Goal: Information Seeking & Learning: Compare options

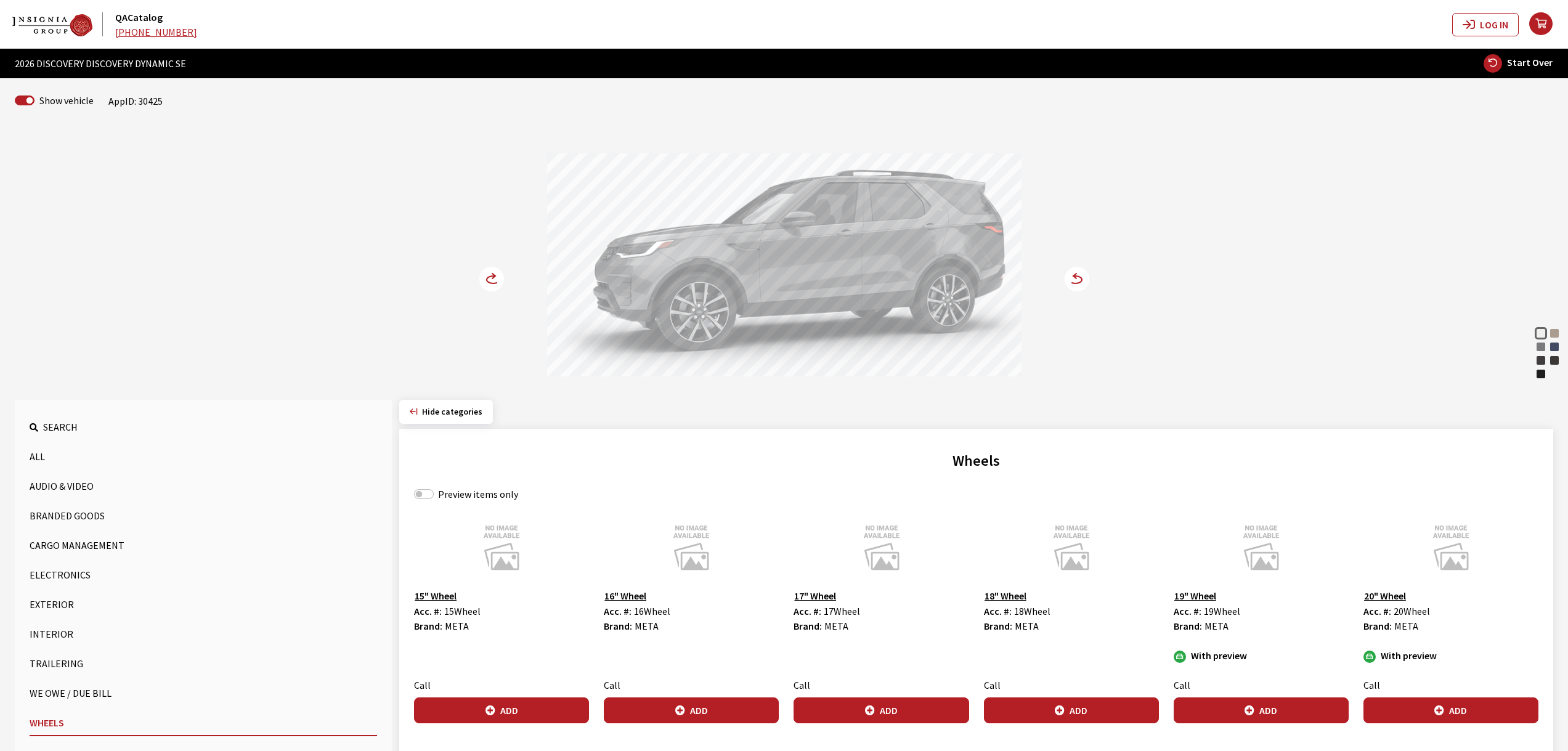
scroll to position [817, 0]
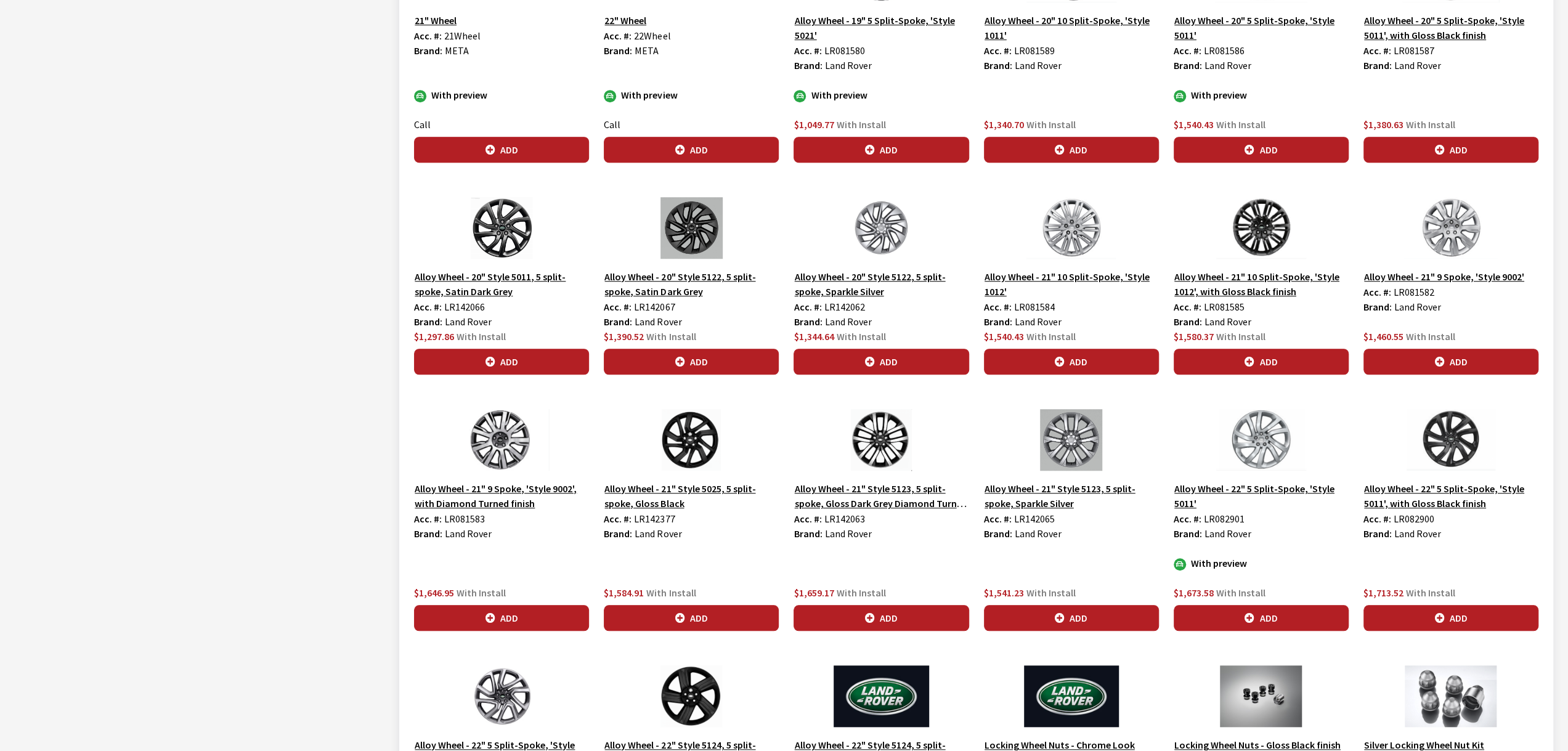
click at [780, 335] on div "Alloy Wheel - 20" Style 5122, 5 split-spoke, Satin Dark Grey Acc. #: LR142067 B…" at bounding box center [691, 285] width 190 height 177
click at [686, 230] on img at bounding box center [691, 227] width 175 height 62
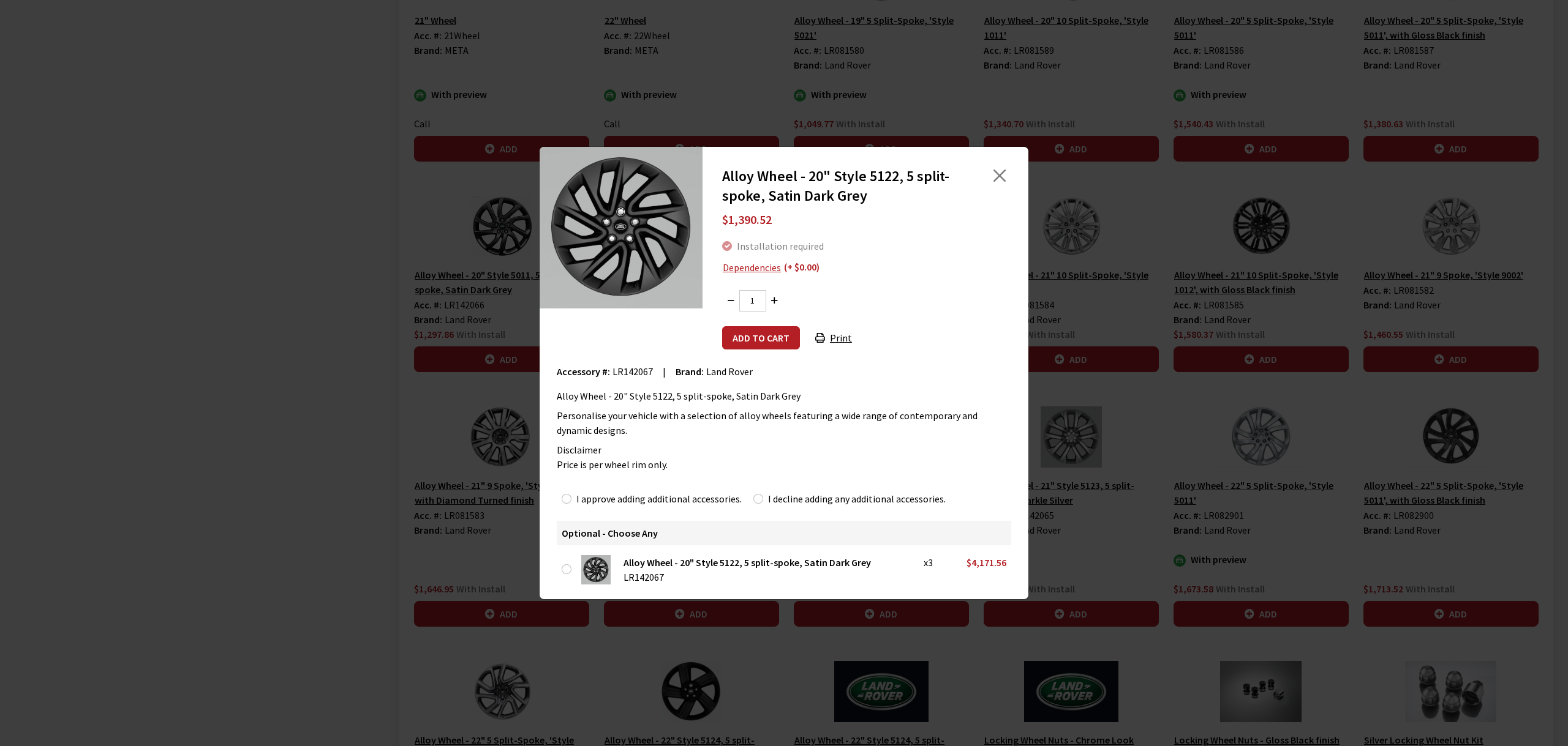
click at [392, 494] on div "Alloy Wheel - 20" Style 5122, 5 split-spoke, Satin Dark Grey $1,390.52 Installa…" at bounding box center [784, 373] width 1568 height 746
click at [341, 437] on div "Alloy Wheel - 20" Style 5122, 5 split-spoke, Satin Dark Grey $1,390.52 Installa…" at bounding box center [784, 373] width 1568 height 746
drag, startPoint x: 988, startPoint y: 171, endPoint x: 997, endPoint y: 171, distance: 9.0
click at [990, 170] on div at bounding box center [991, 186] width 50 height 39
click at [999, 172] on button "Close" at bounding box center [999, 176] width 18 height 18
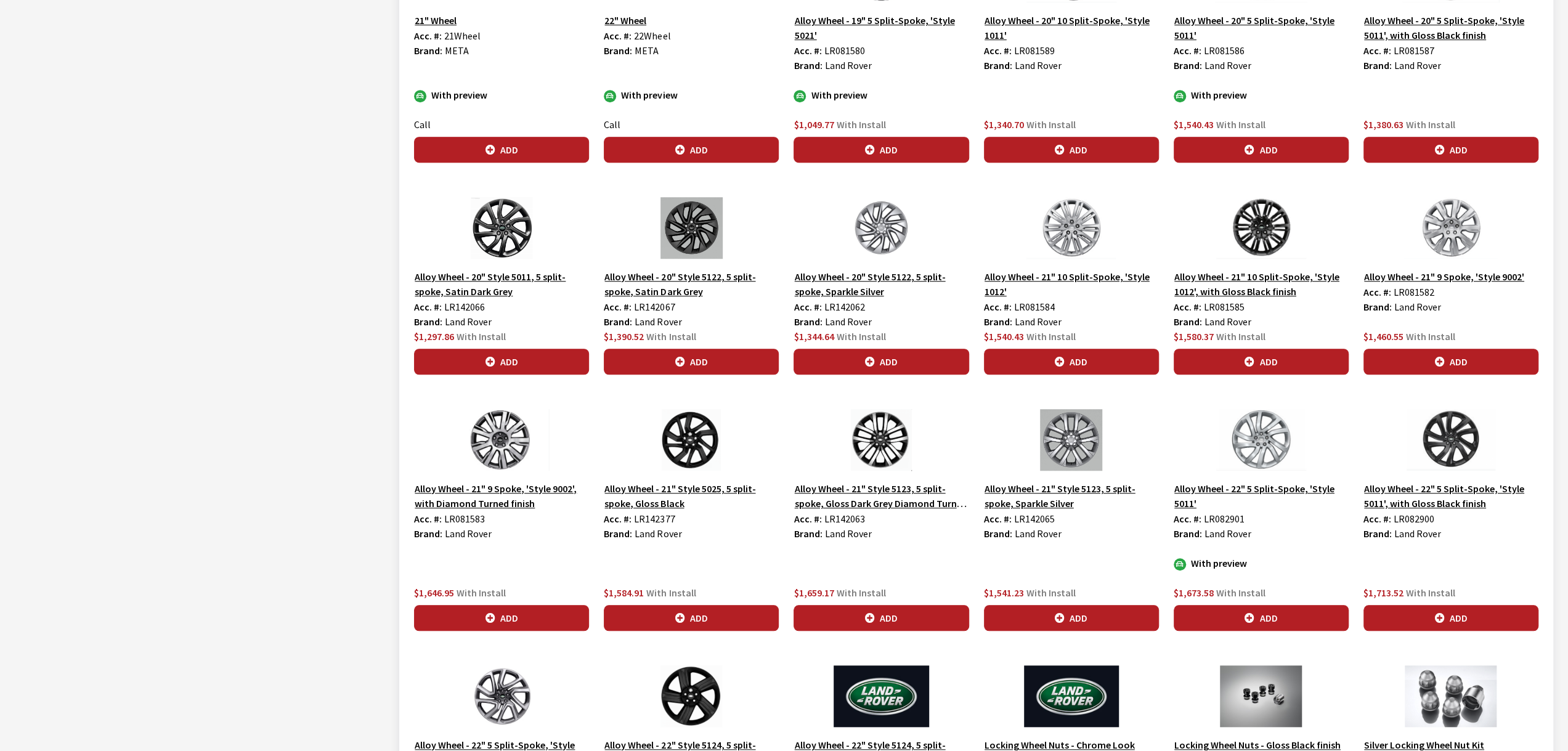
click at [1169, 274] on div "Alloy Wheel - 21" 10 Split-Spoke, 'Style 1012', with Gloss Black finish Acc. #:…" at bounding box center [1261, 285] width 190 height 177
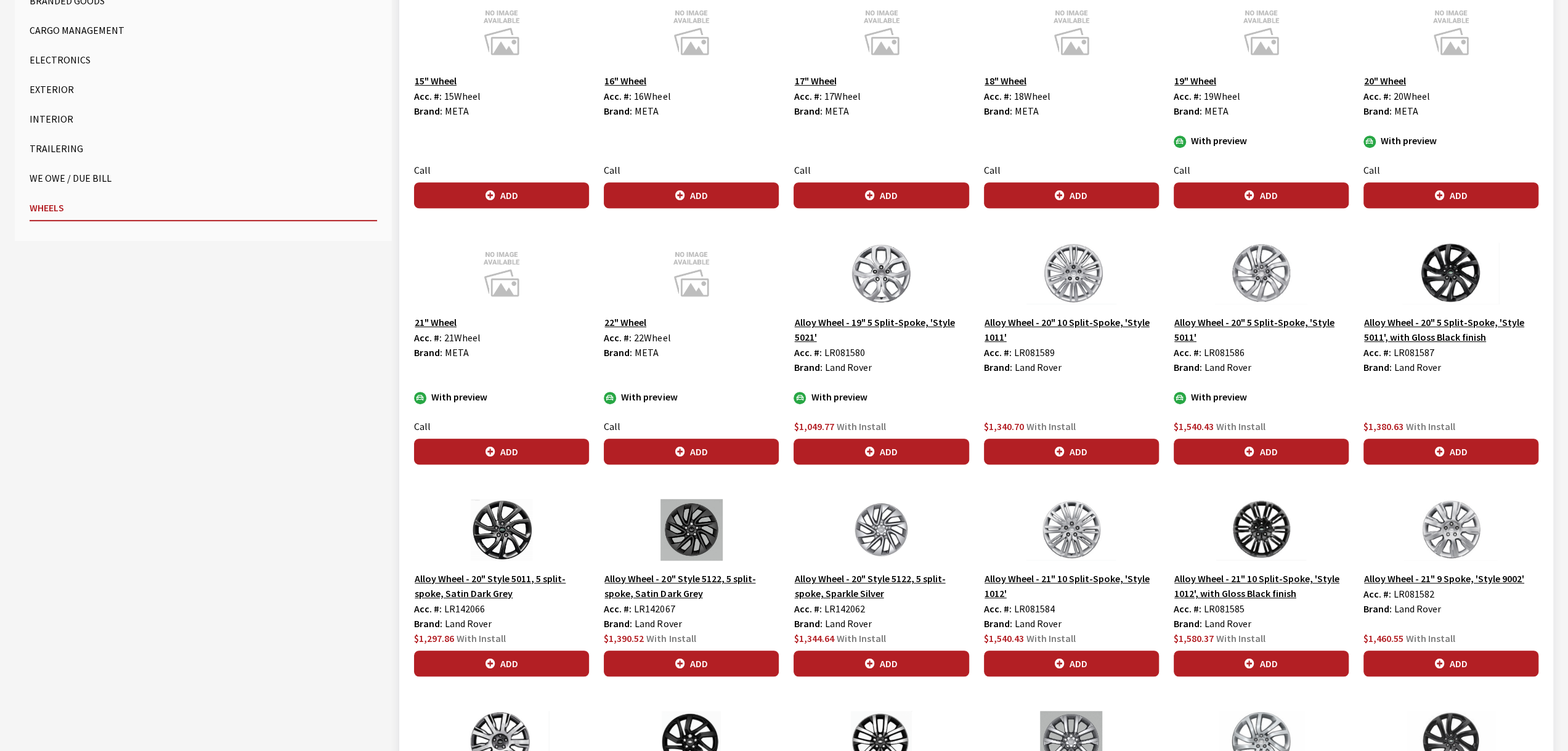
scroll to position [509, 0]
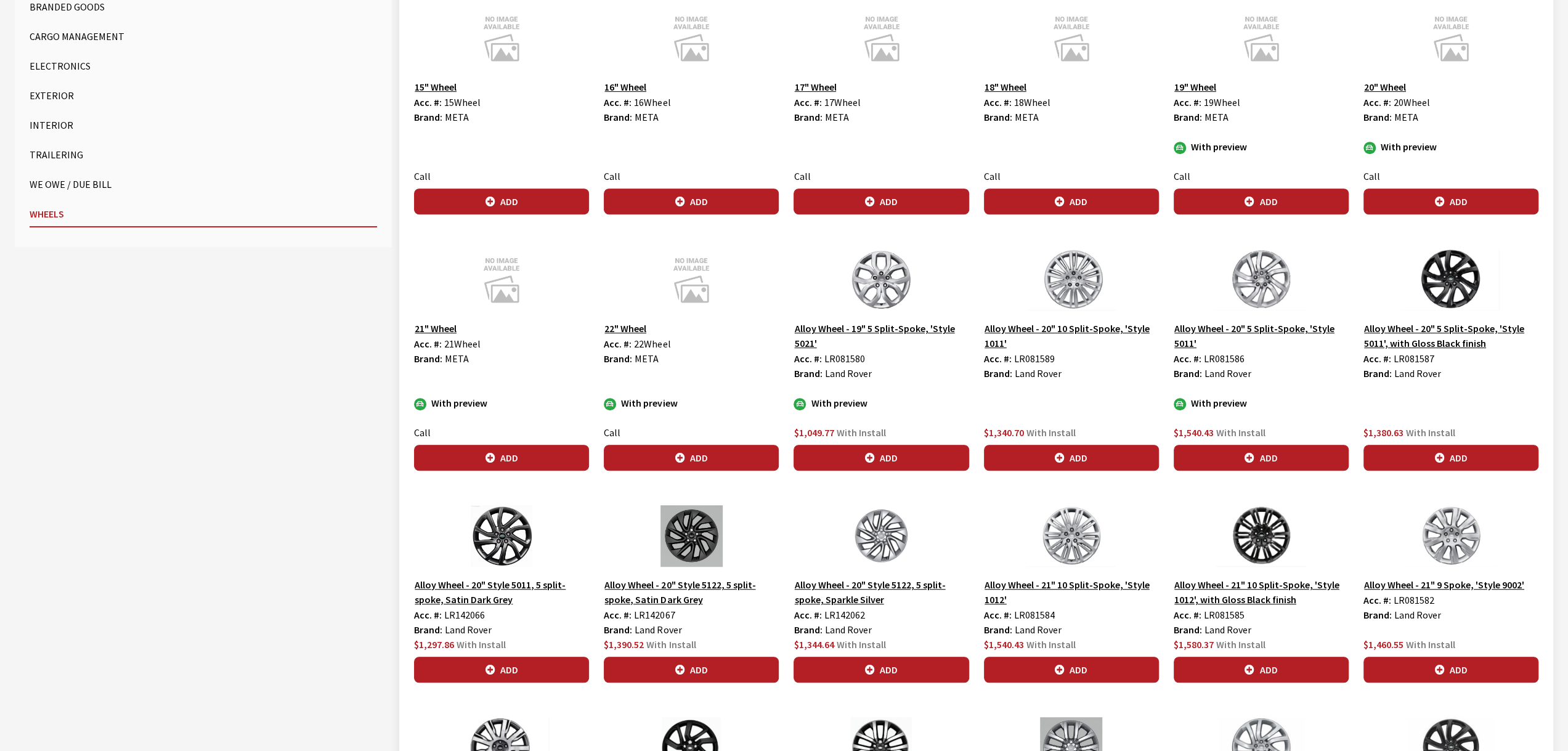
click at [1073, 324] on button "Alloy Wheel - 20" 10 Split-Spoke, 'Style 1011'" at bounding box center [1071, 336] width 175 height 31
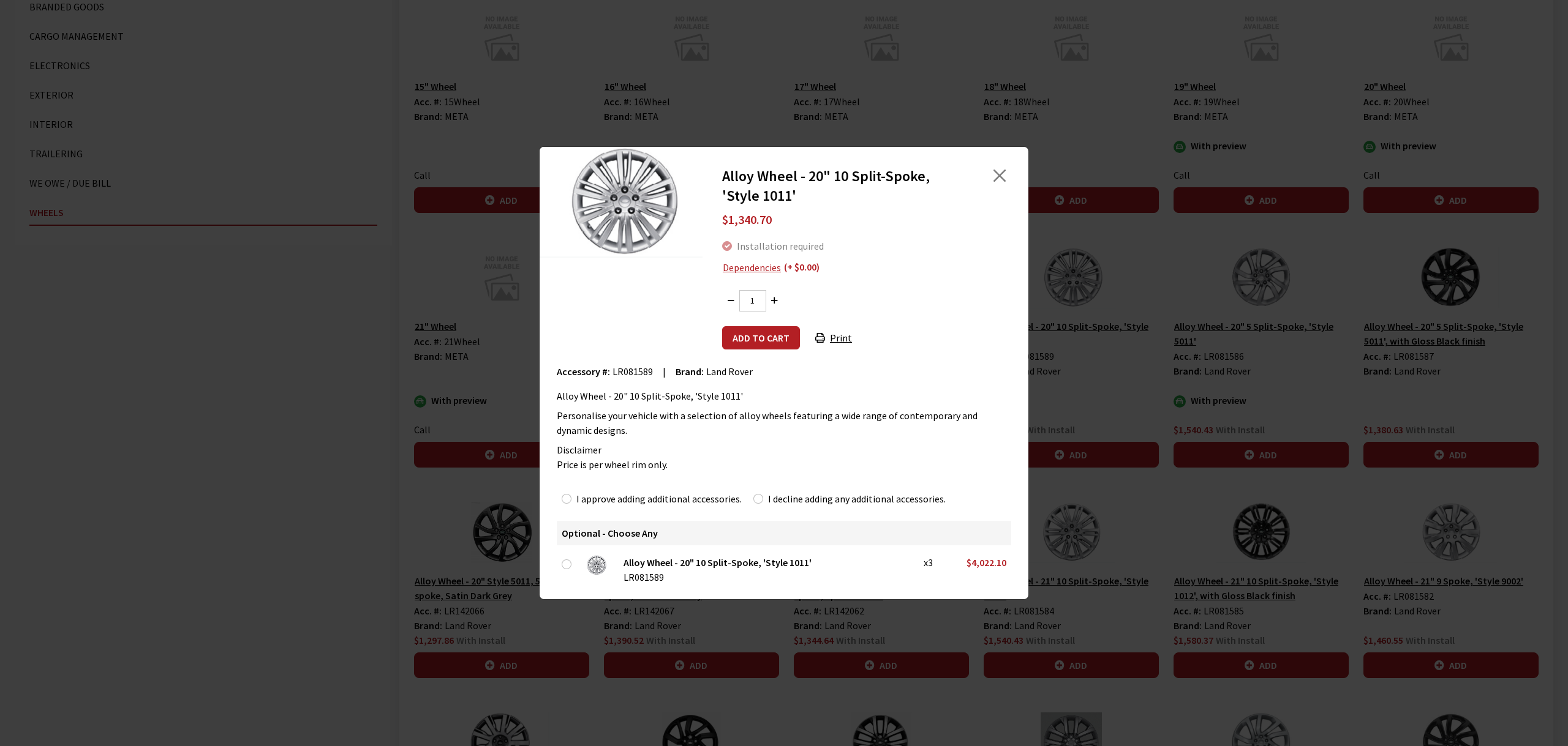
click at [1082, 126] on div "Alloy Wheel - 20" 10 Split-Spoke, 'Style 1011' $1,340.70 Installation required …" at bounding box center [784, 373] width 1568 height 746
click at [1080, 210] on div "Alloy Wheel - 20" 10 Split-Spoke, 'Style 1011' $1,340.70 Installation required …" at bounding box center [784, 373] width 1568 height 746
click at [1009, 177] on div at bounding box center [991, 186] width 50 height 39
click at [990, 176] on div at bounding box center [991, 186] width 50 height 39
click at [996, 174] on button "Close" at bounding box center [999, 176] width 18 height 18
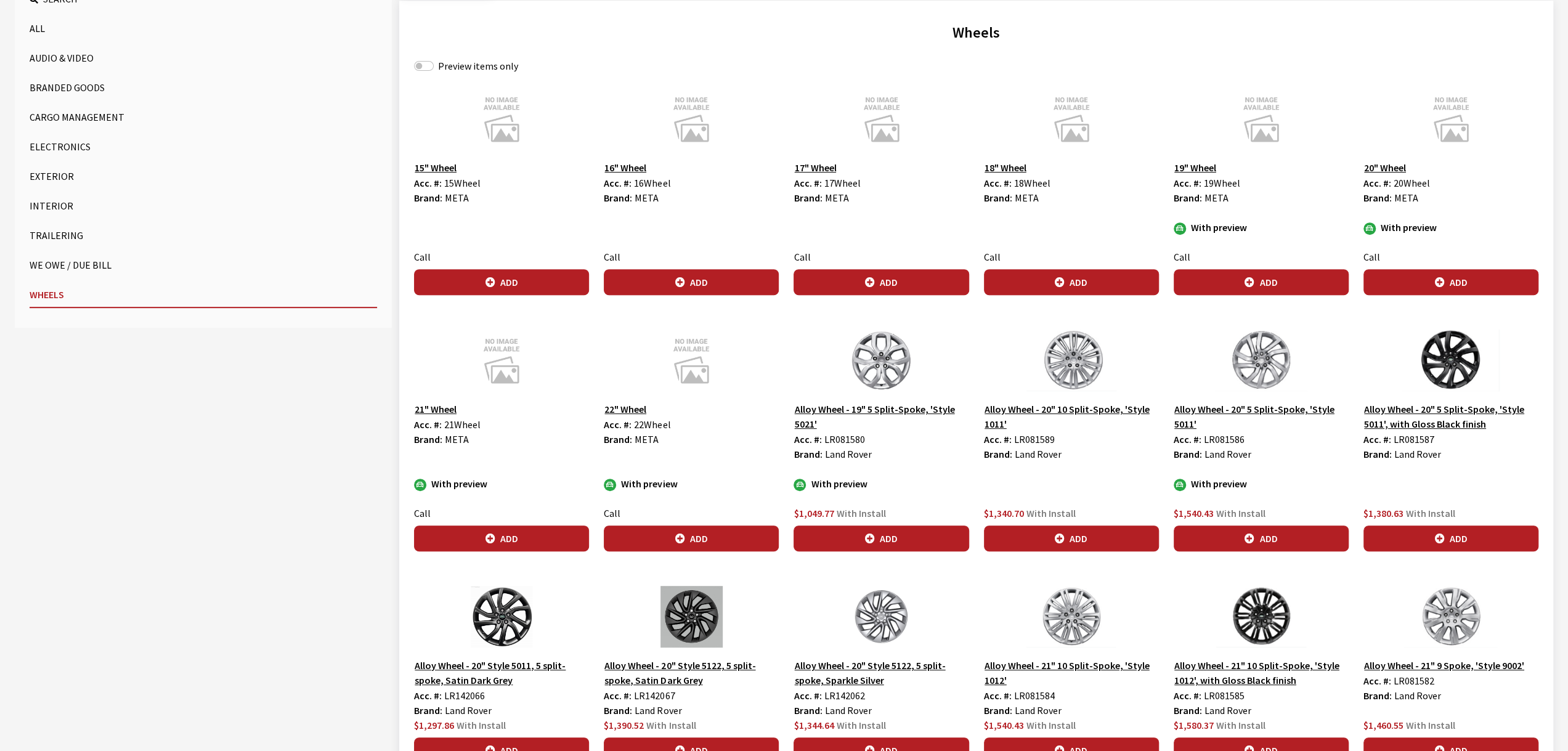
scroll to position [447, 0]
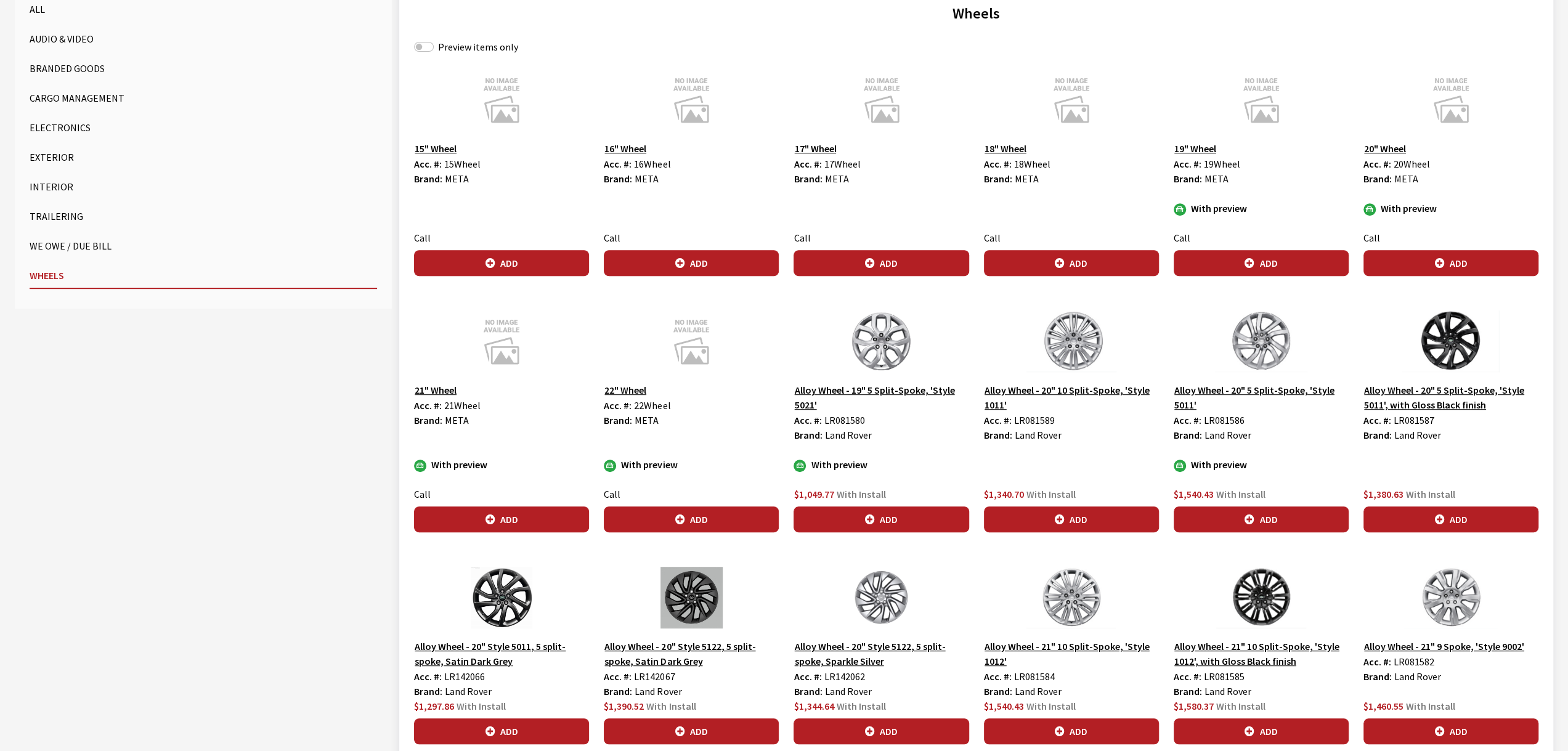
click at [1277, 591] on img at bounding box center [1261, 598] width 175 height 62
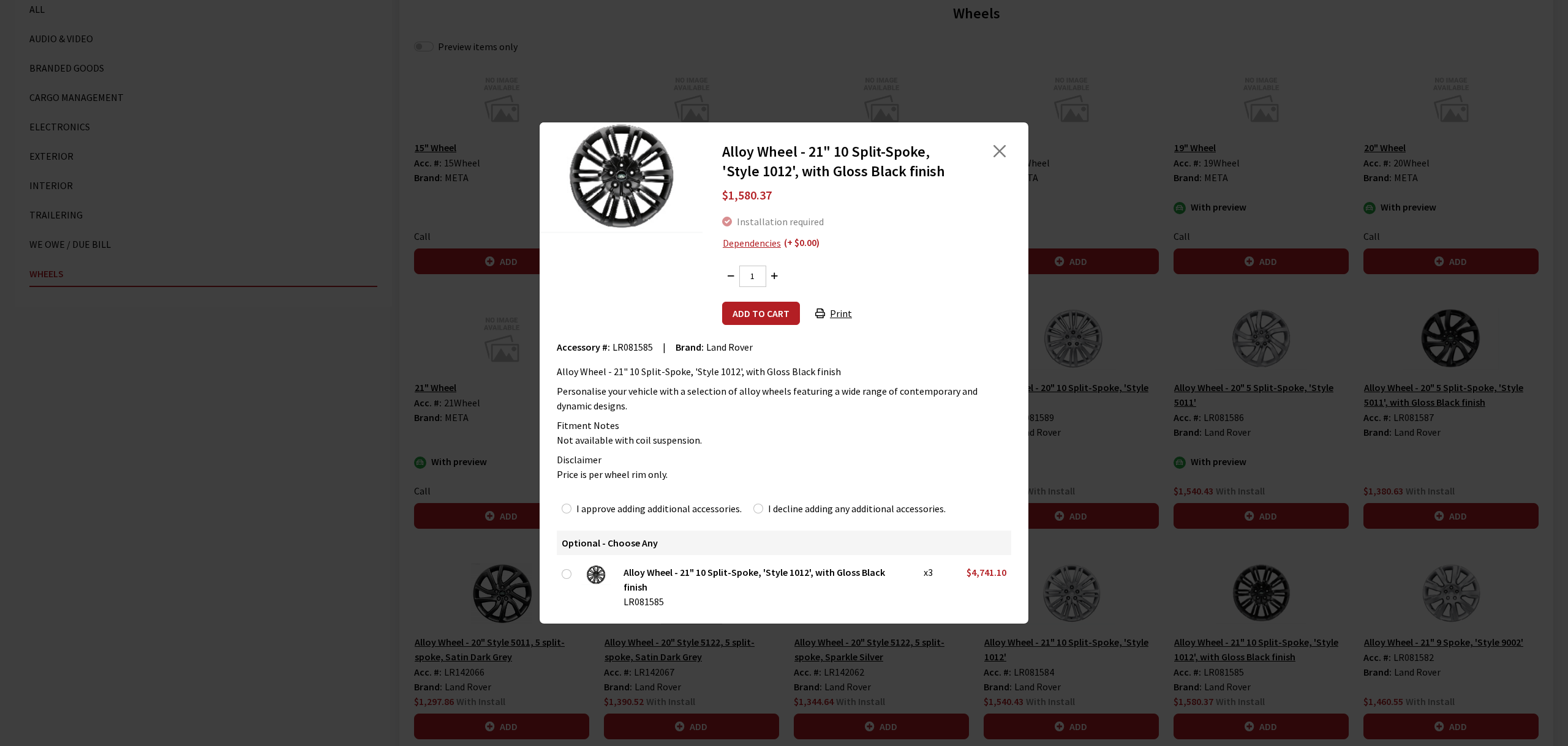
click at [1230, 602] on div "Alloy Wheel - 21" 10 Split-Spoke, 'Style 1012', with Gloss Black finish $1,580.…" at bounding box center [784, 373] width 1568 height 746
click at [1441, 590] on div "Alloy Wheel - 21" 10 Split-Spoke, 'Style 1012', with Gloss Black finish $1,580.…" at bounding box center [784, 373] width 1568 height 746
click at [1001, 160] on button "Close" at bounding box center [999, 151] width 18 height 18
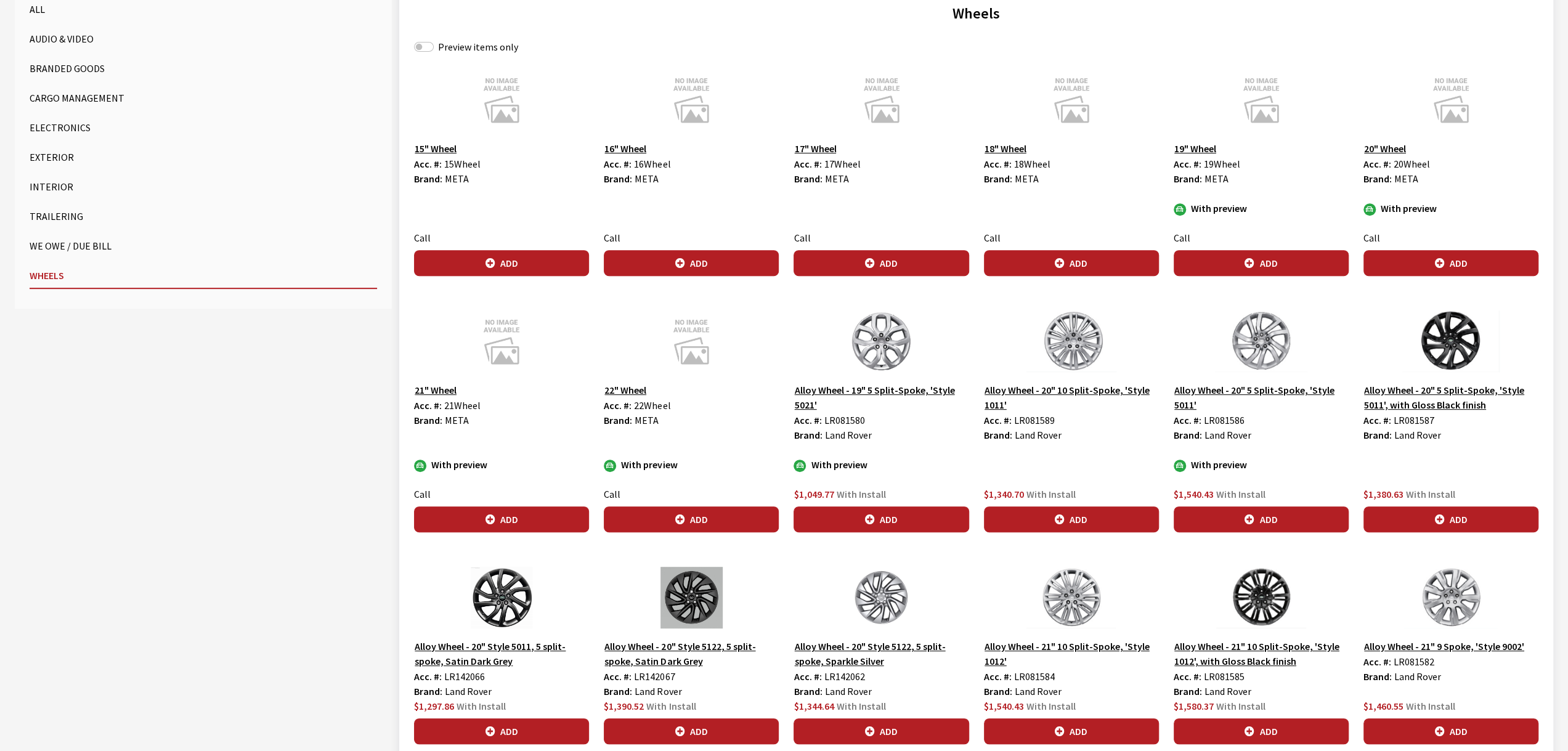
click at [1433, 633] on div "Alloy Wheel - 21" 9 Spoke, 'Style 9002' Acc. #: LR081582 Brand: Land Rover $1,4…" at bounding box center [1451, 656] width 190 height 177
click at [1433, 614] on img at bounding box center [1450, 598] width 175 height 62
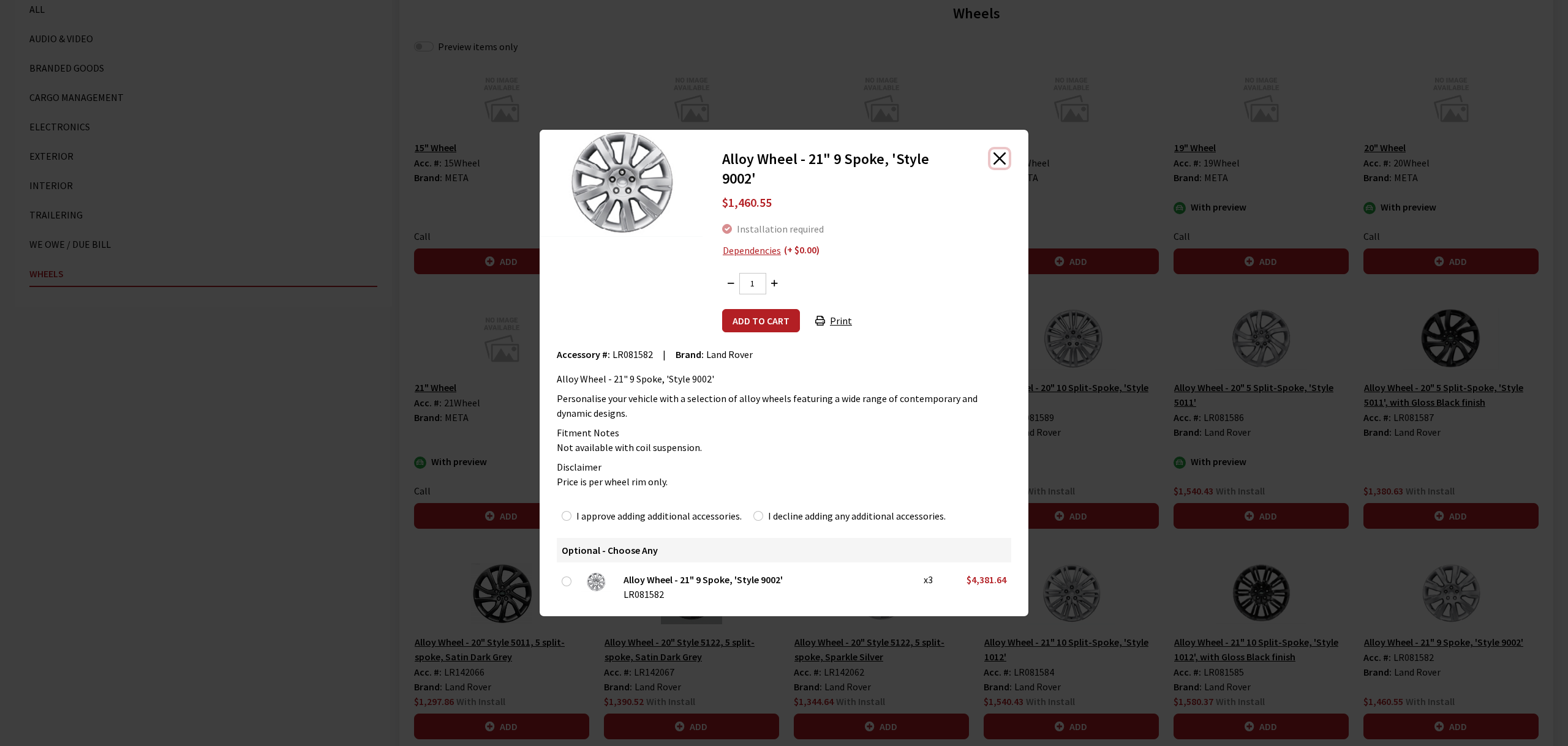
click at [998, 153] on button "Close" at bounding box center [999, 158] width 18 height 18
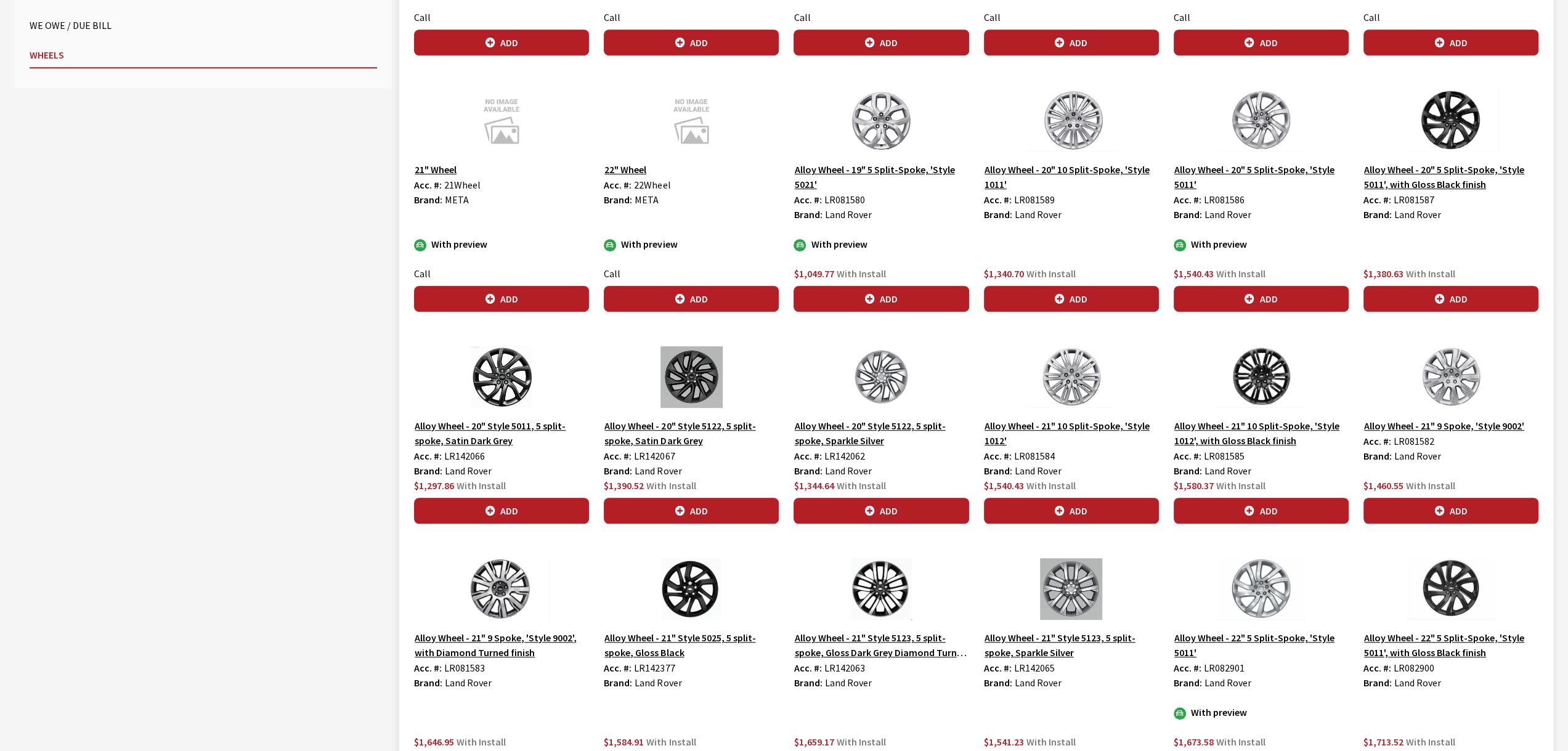
scroll to position [694, 0]
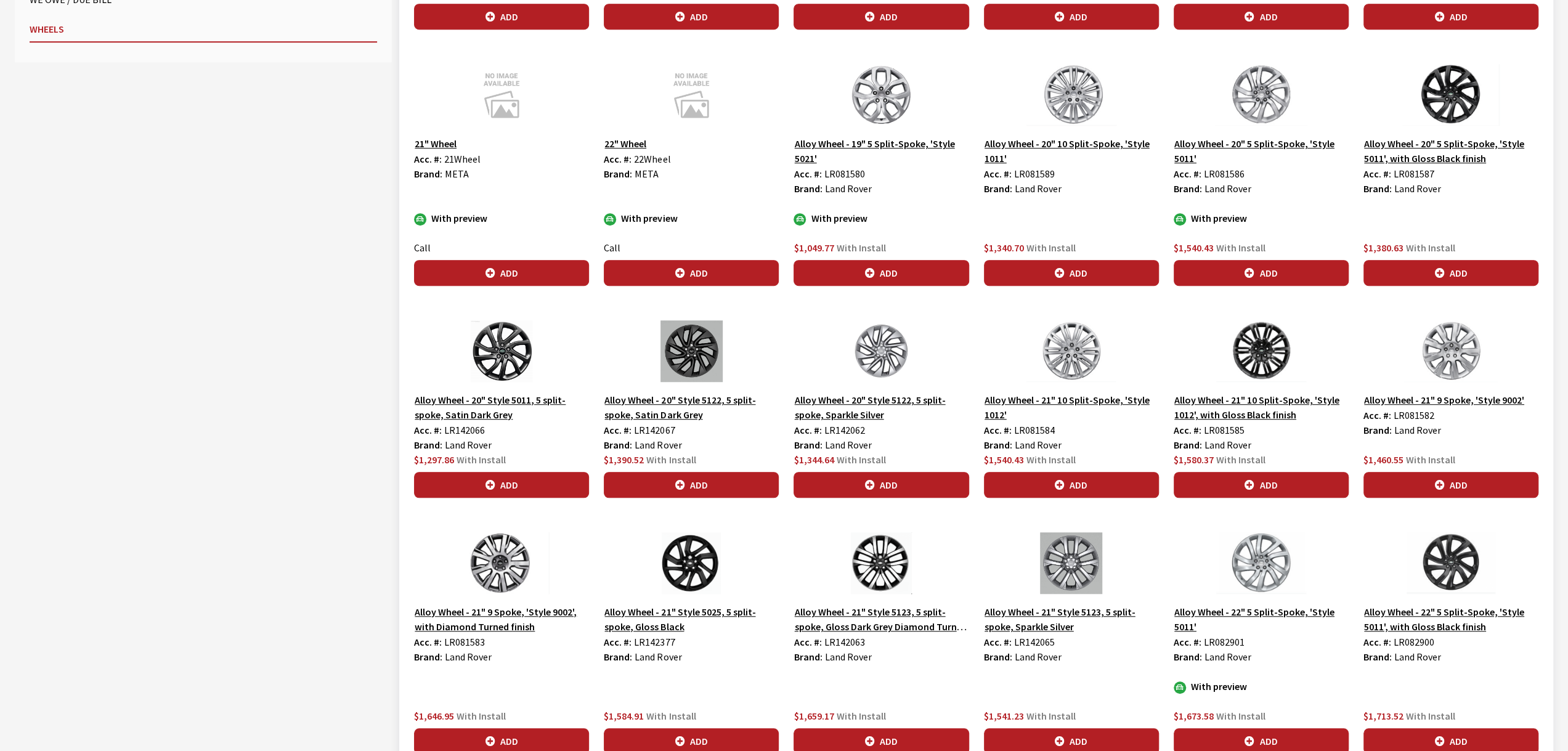
click at [500, 566] on img at bounding box center [501, 562] width 175 height 62
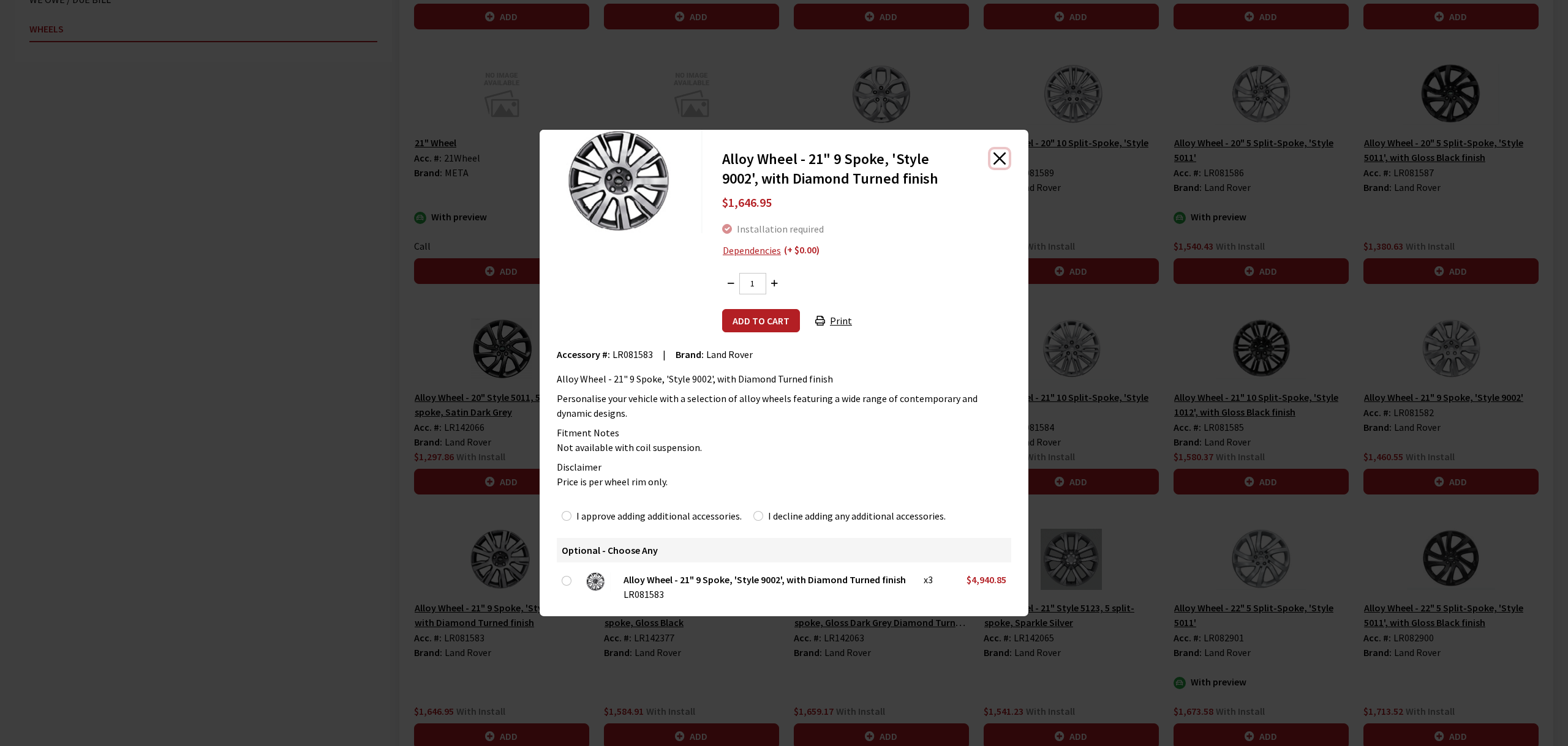
click at [1001, 157] on button "Close" at bounding box center [999, 158] width 18 height 18
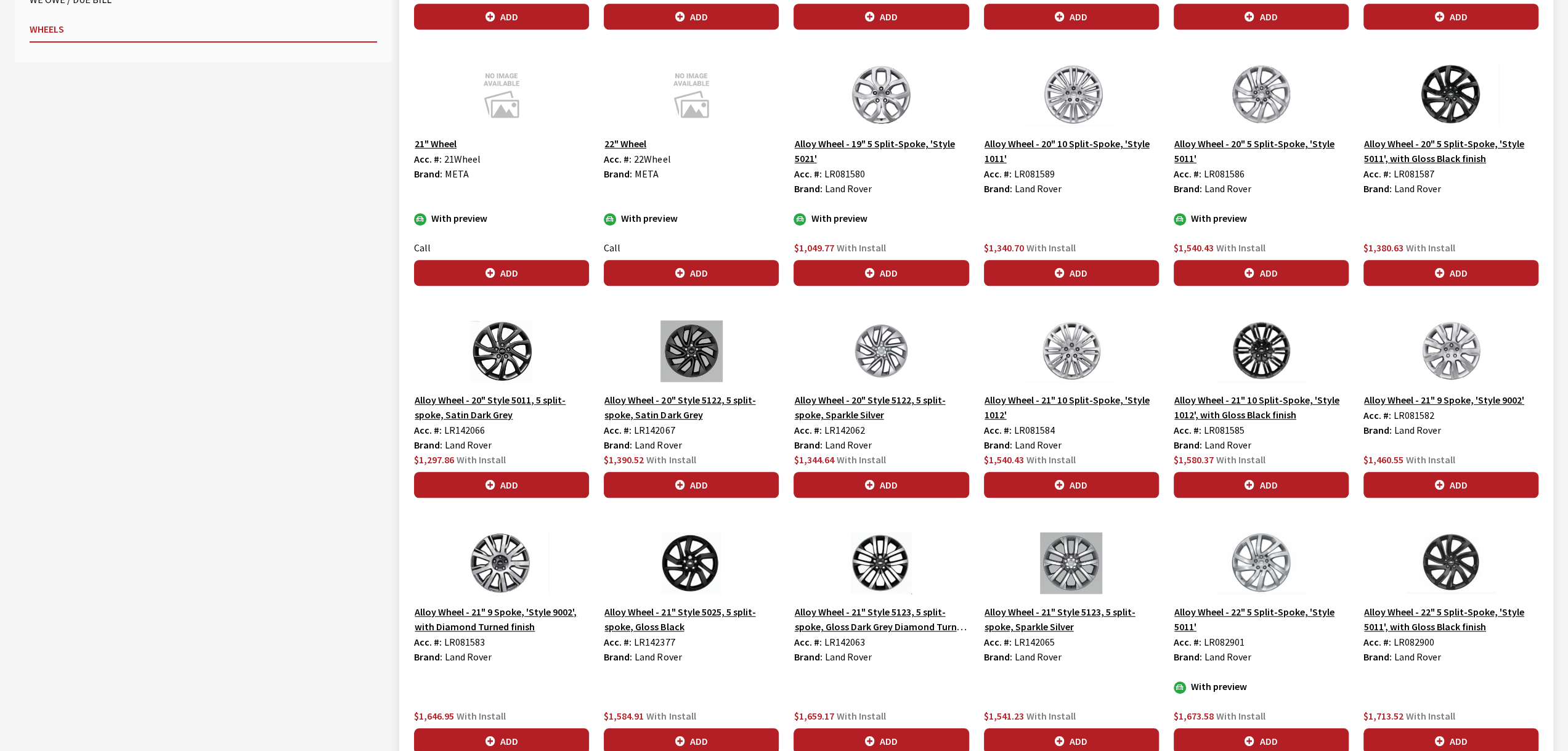
click at [1268, 353] on img at bounding box center [1261, 351] width 175 height 62
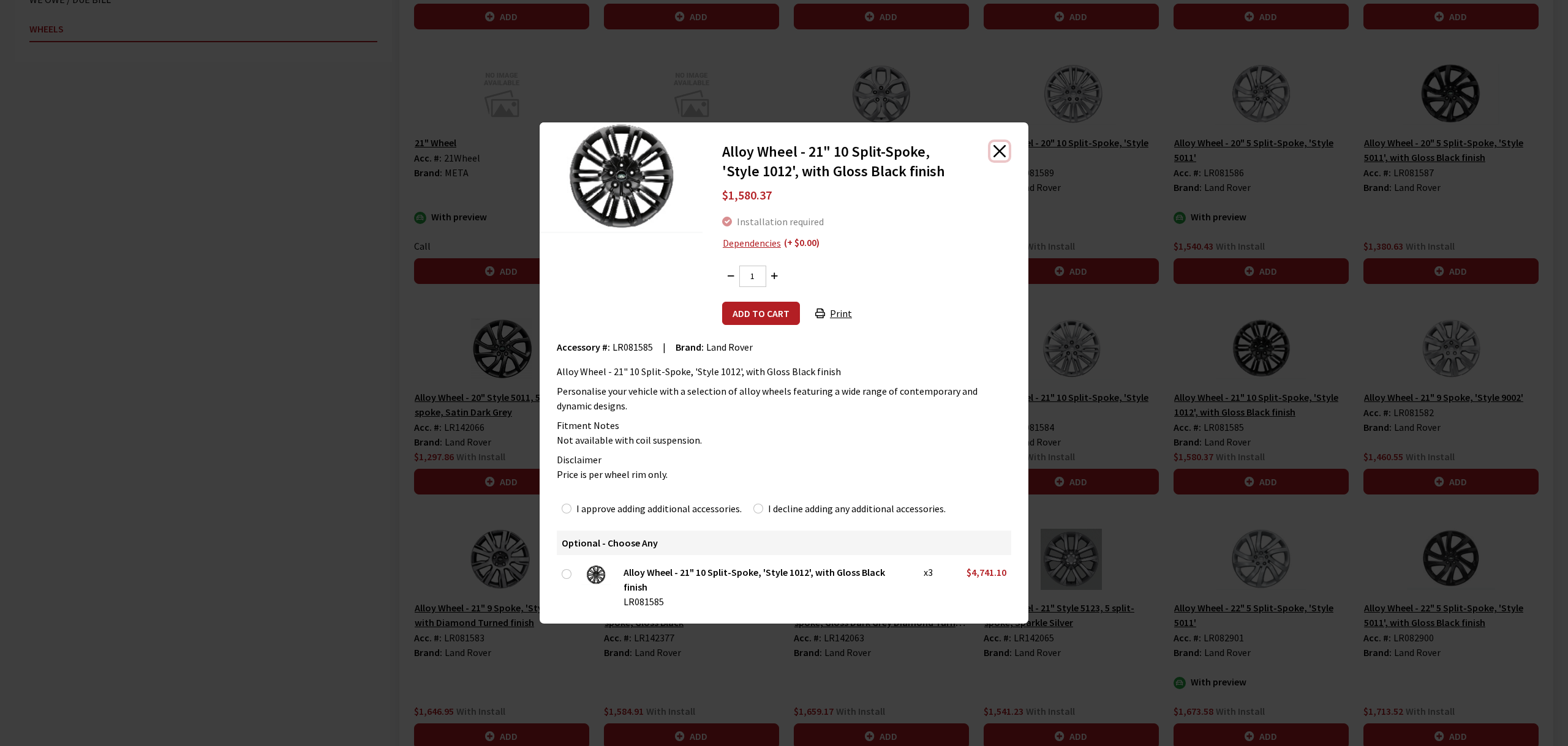
click at [996, 154] on button "Close" at bounding box center [999, 151] width 18 height 18
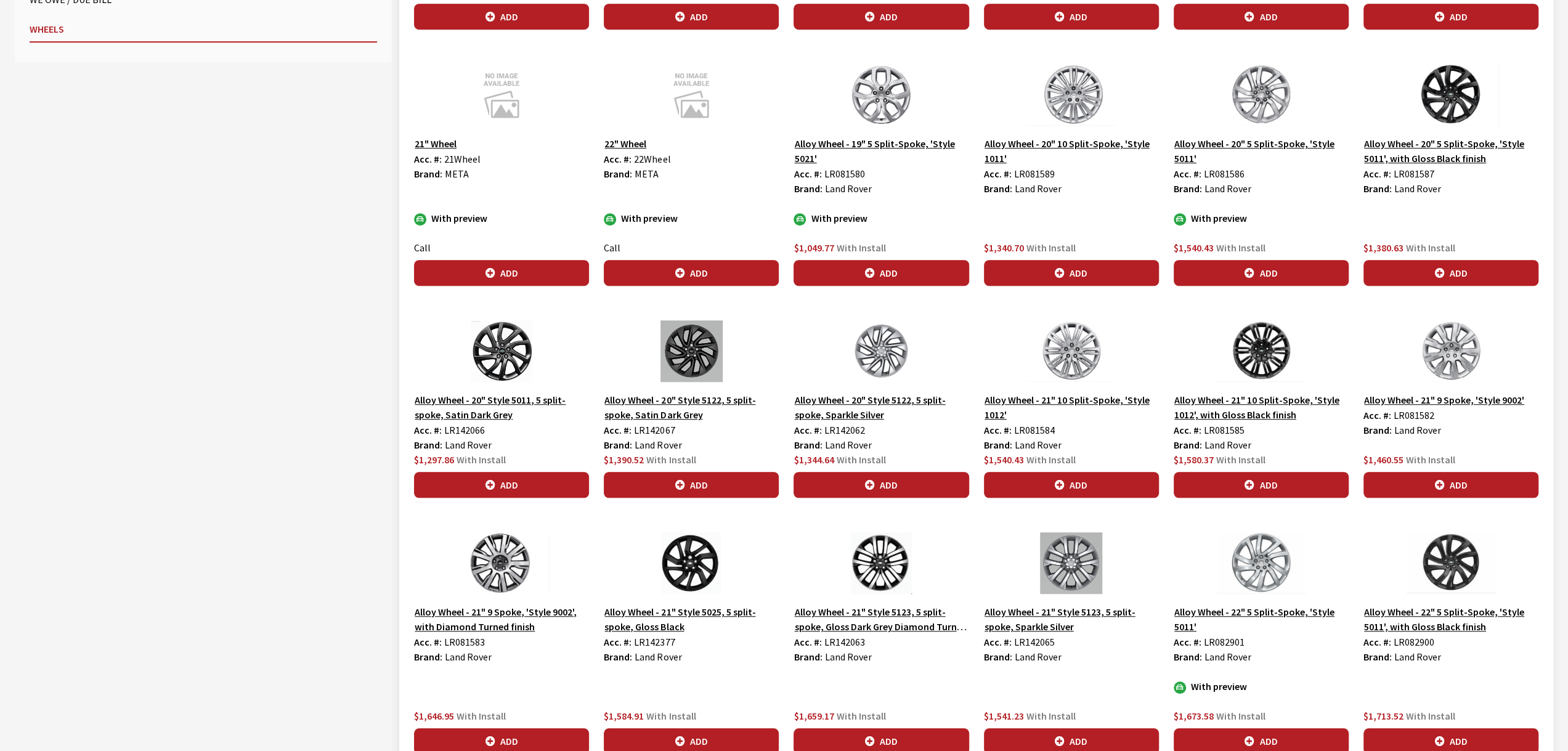
click at [1073, 104] on img at bounding box center [1071, 95] width 175 height 62
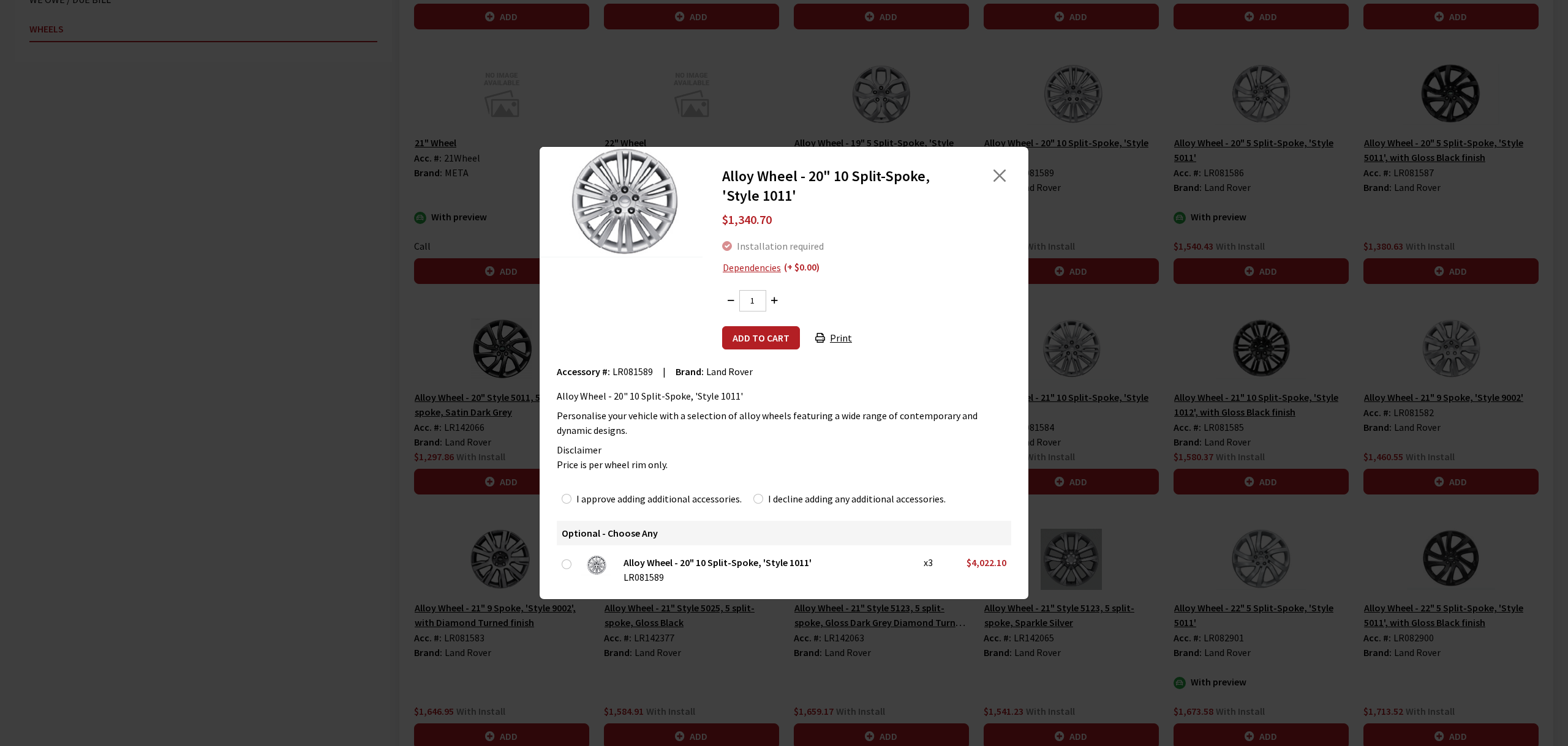
click at [1173, 610] on div "Alloy Wheel - 20" 10 Split-Spoke, 'Style 1011' $1,340.70 Installation required …" at bounding box center [784, 373] width 1568 height 746
click at [1008, 173] on div at bounding box center [991, 186] width 50 height 39
click at [1004, 174] on button "Close" at bounding box center [999, 176] width 18 height 18
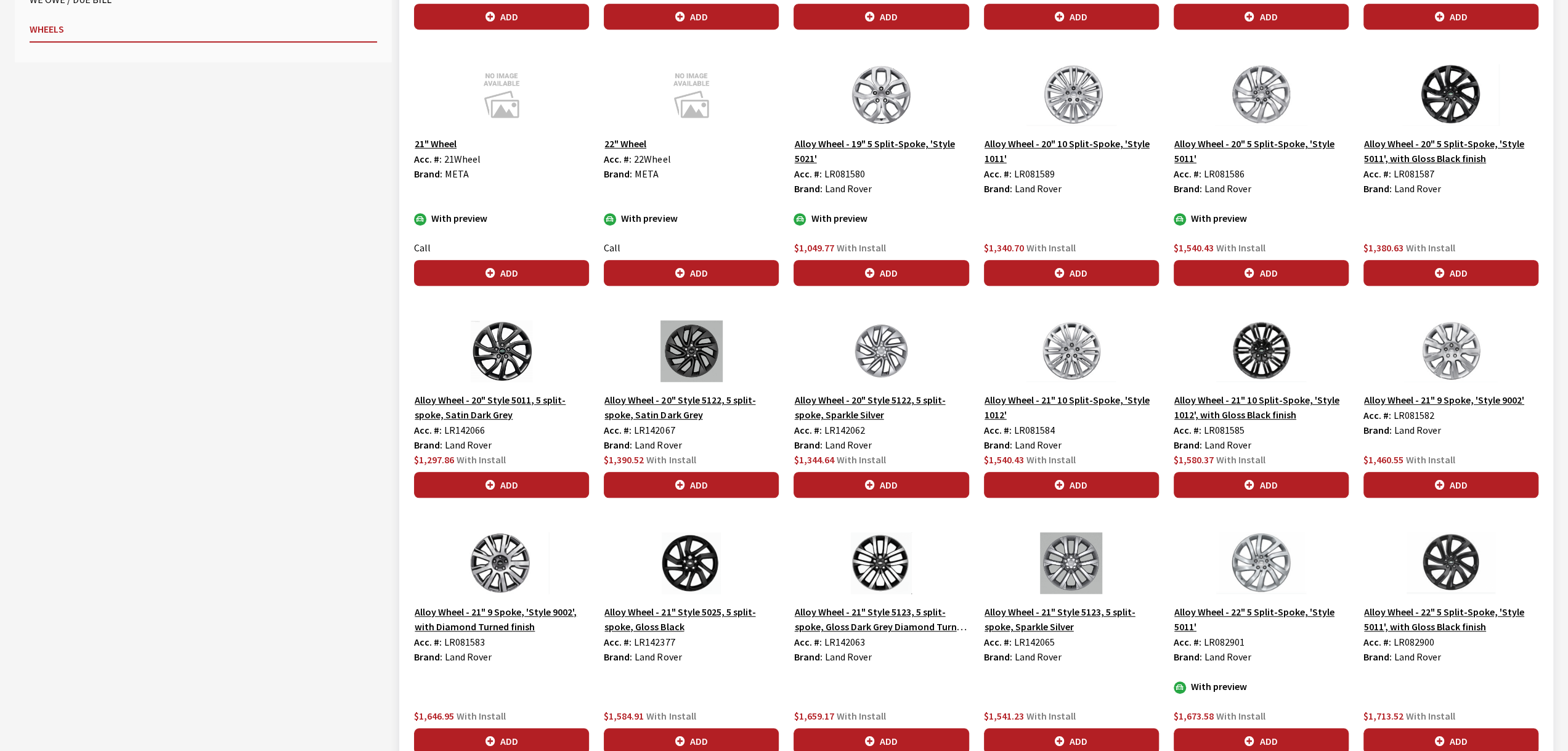
click at [1066, 141] on button "Alloy Wheel - 20" 10 Split-Spoke, 'Style 1011'" at bounding box center [1071, 151] width 175 height 31
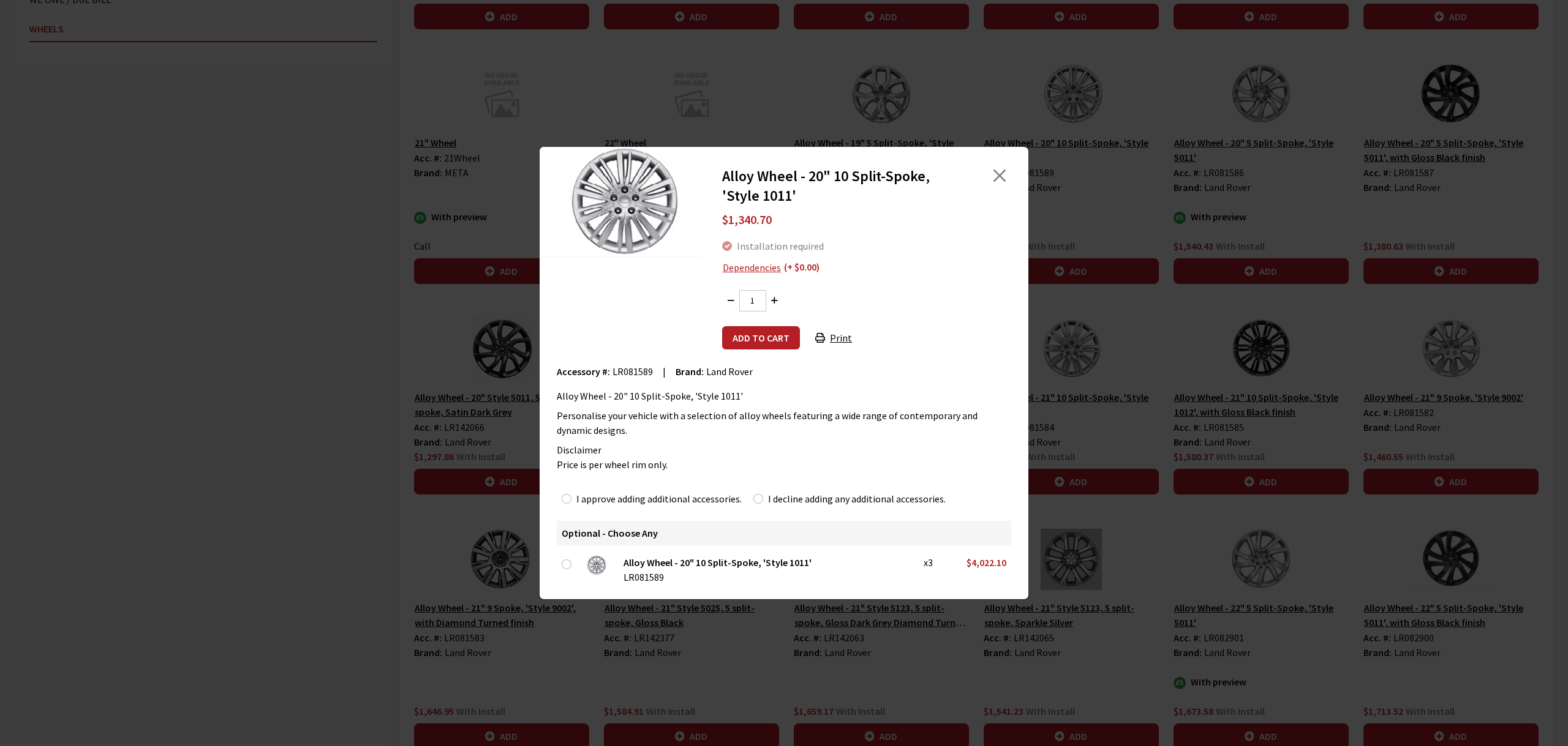
click at [1341, 415] on div "Alloy Wheel - 20" 10 Split-Spoke, 'Style 1011' $1,340.70 Installation required …" at bounding box center [784, 373] width 1568 height 746
click at [991, 181] on button "Close" at bounding box center [999, 176] width 18 height 18
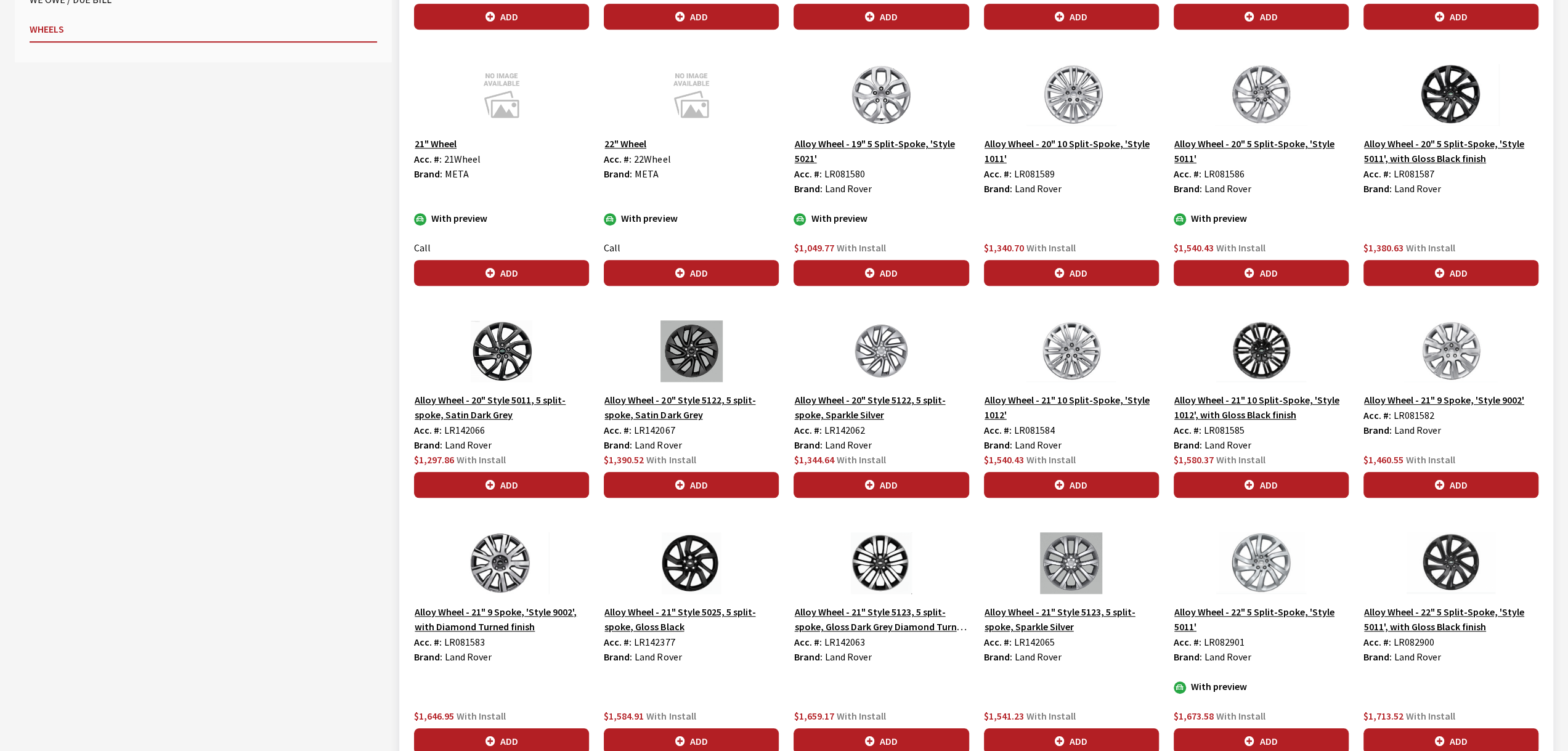
click at [1262, 357] on img at bounding box center [1261, 351] width 175 height 62
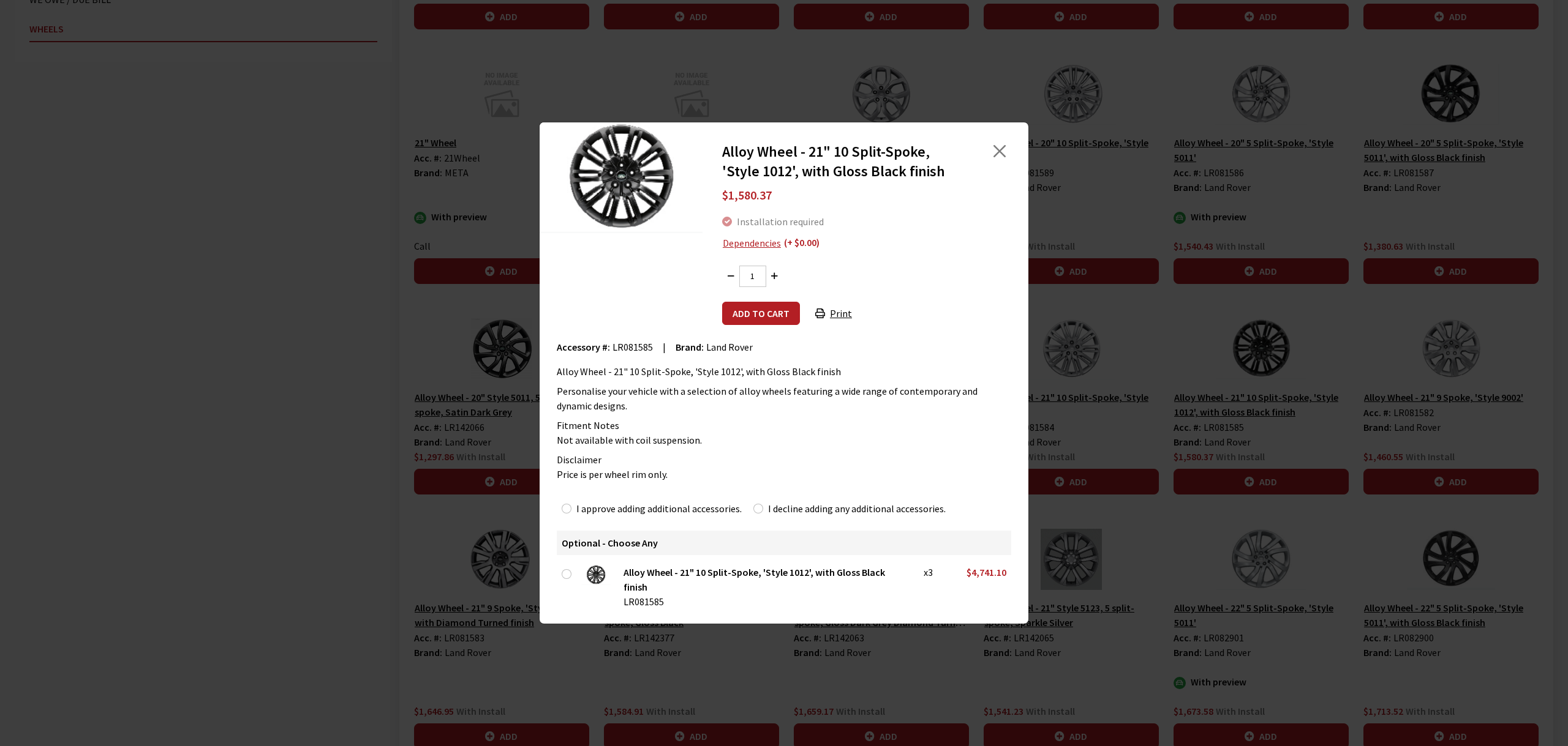
click at [1101, 85] on div "Alloy Wheel - 21" 10 Split-Spoke, 'Style 1012', with Gloss Black finish $1,580.…" at bounding box center [784, 373] width 1568 height 746
click at [1080, 94] on div "Alloy Wheel - 21" 10 Split-Spoke, 'Style 1012', with Gloss Black finish $1,580.…" at bounding box center [784, 373] width 1568 height 746
click at [980, 158] on div at bounding box center [991, 161] width 50 height 39
click at [996, 158] on button "Close" at bounding box center [999, 151] width 18 height 18
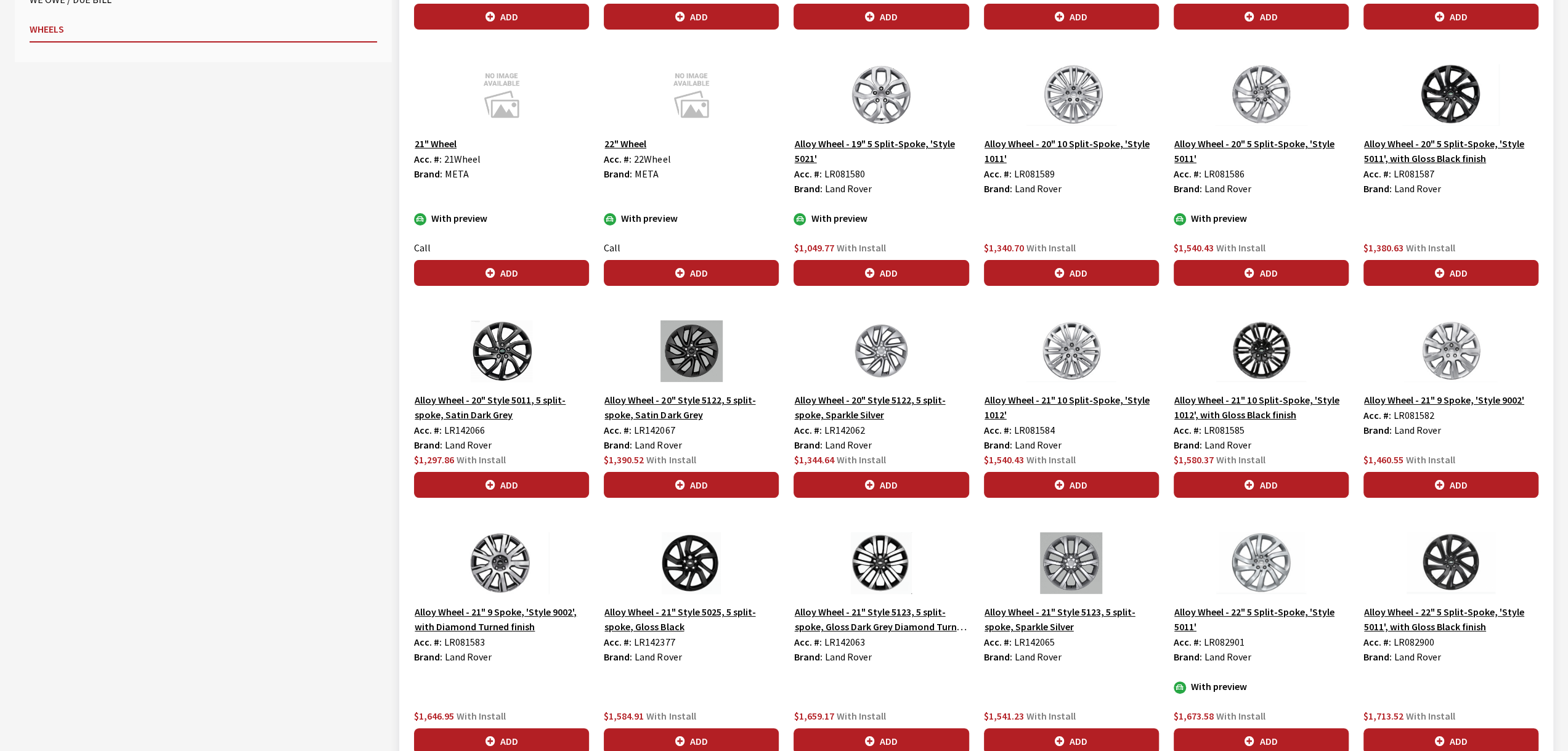
click at [1091, 95] on img at bounding box center [1071, 95] width 175 height 62
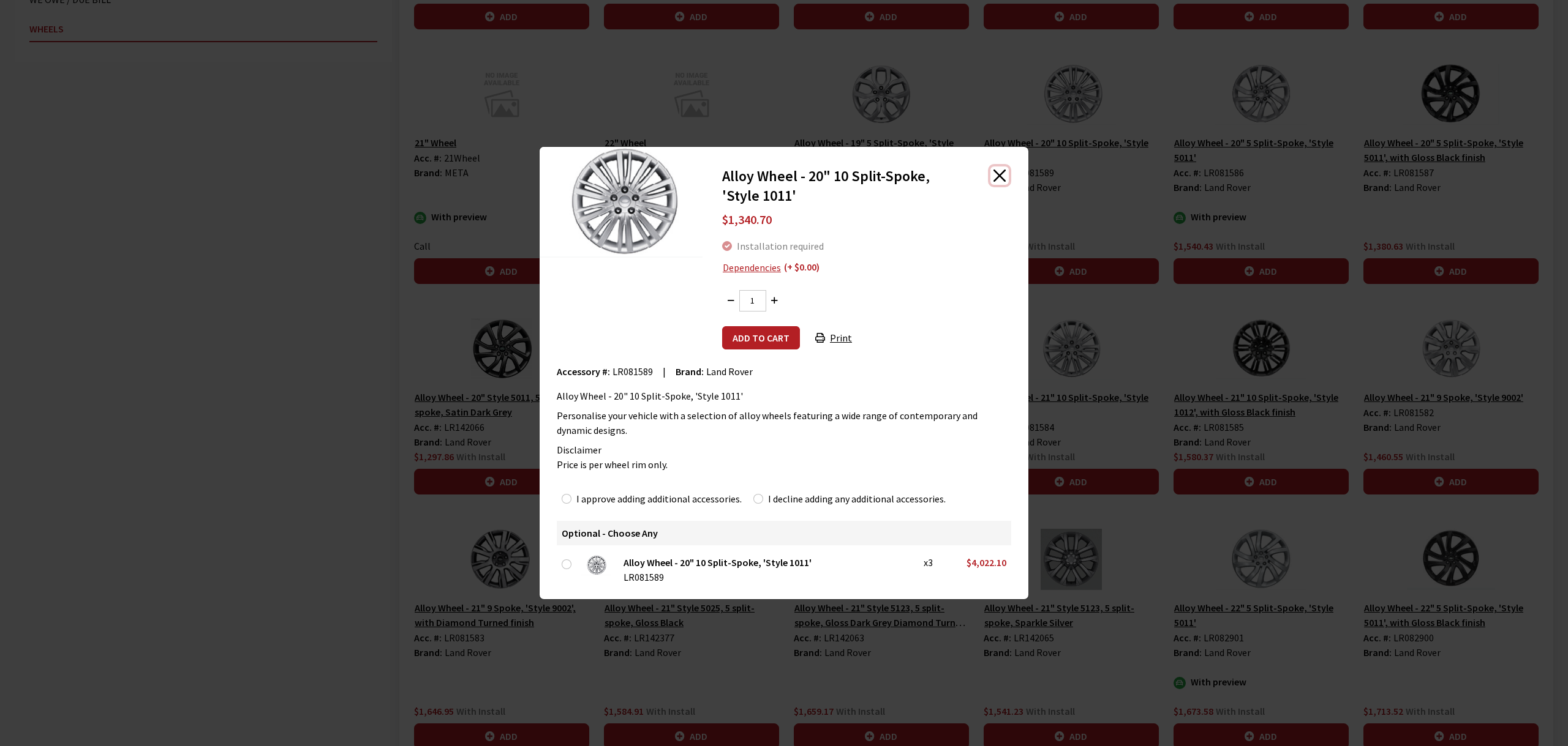
click at [1001, 174] on button "Close" at bounding box center [999, 176] width 18 height 18
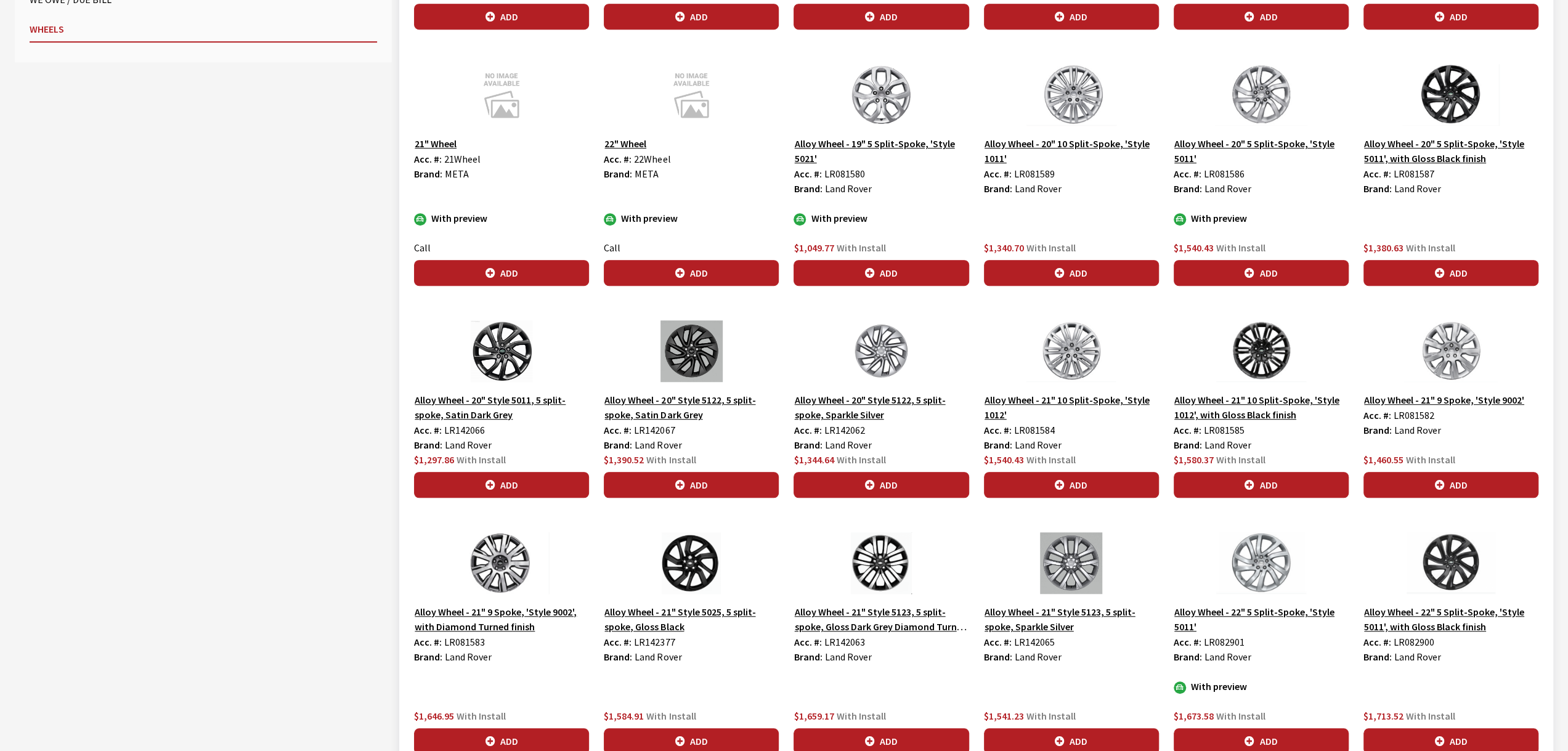
click at [1044, 359] on img at bounding box center [1071, 351] width 175 height 62
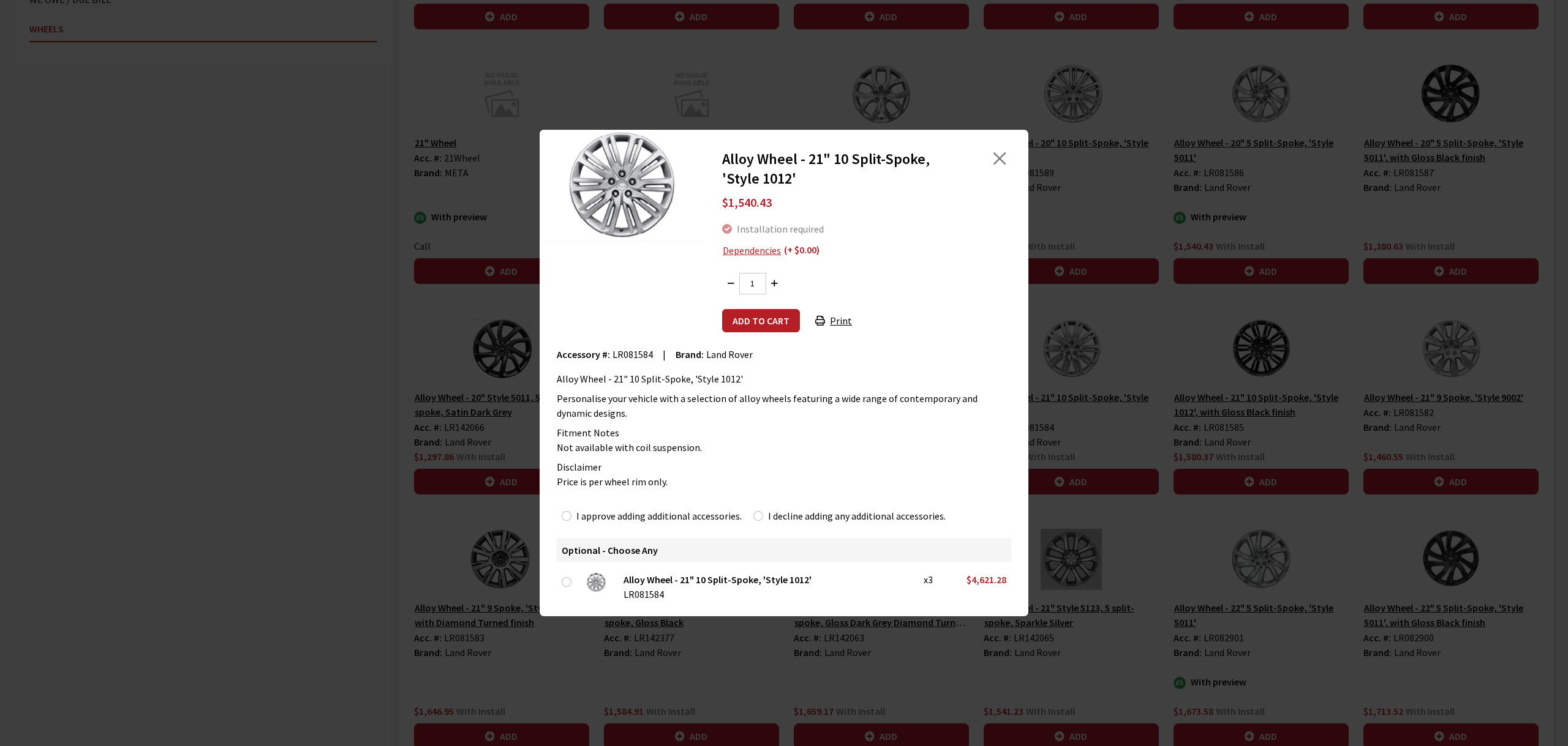
click at [1156, 379] on div "Alloy Wheel - 21" 10 Split-Spoke, 'Style 1012' $1,540.43 Installation required …" at bounding box center [784, 373] width 1568 height 746
click at [1252, 360] on div "Alloy Wheel - 21" 10 Split-Spoke, 'Style 1012' $1,540.43 Installation required …" at bounding box center [784, 373] width 1568 height 746
click at [1006, 161] on button "Close" at bounding box center [999, 158] width 18 height 18
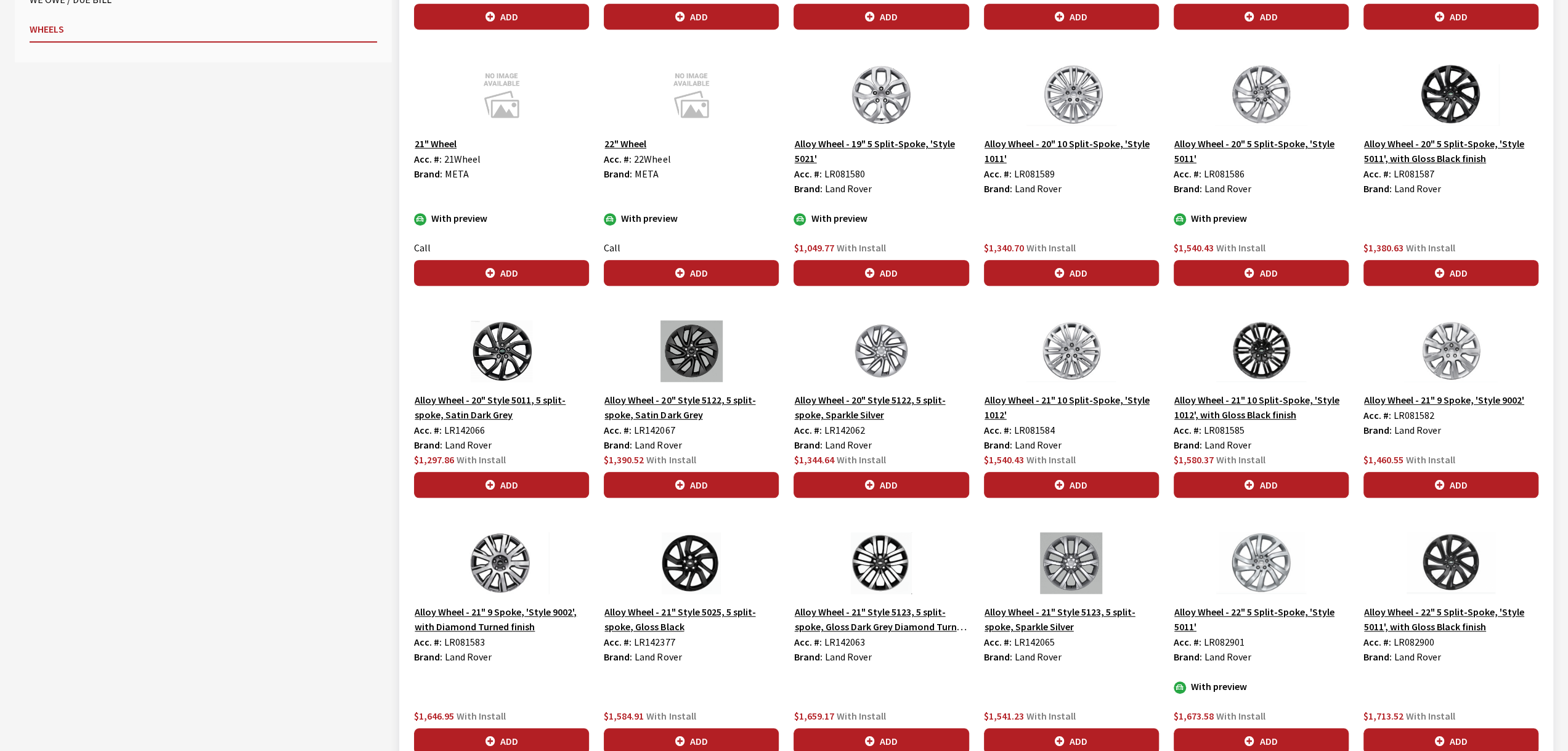
click at [1267, 363] on img at bounding box center [1261, 351] width 175 height 62
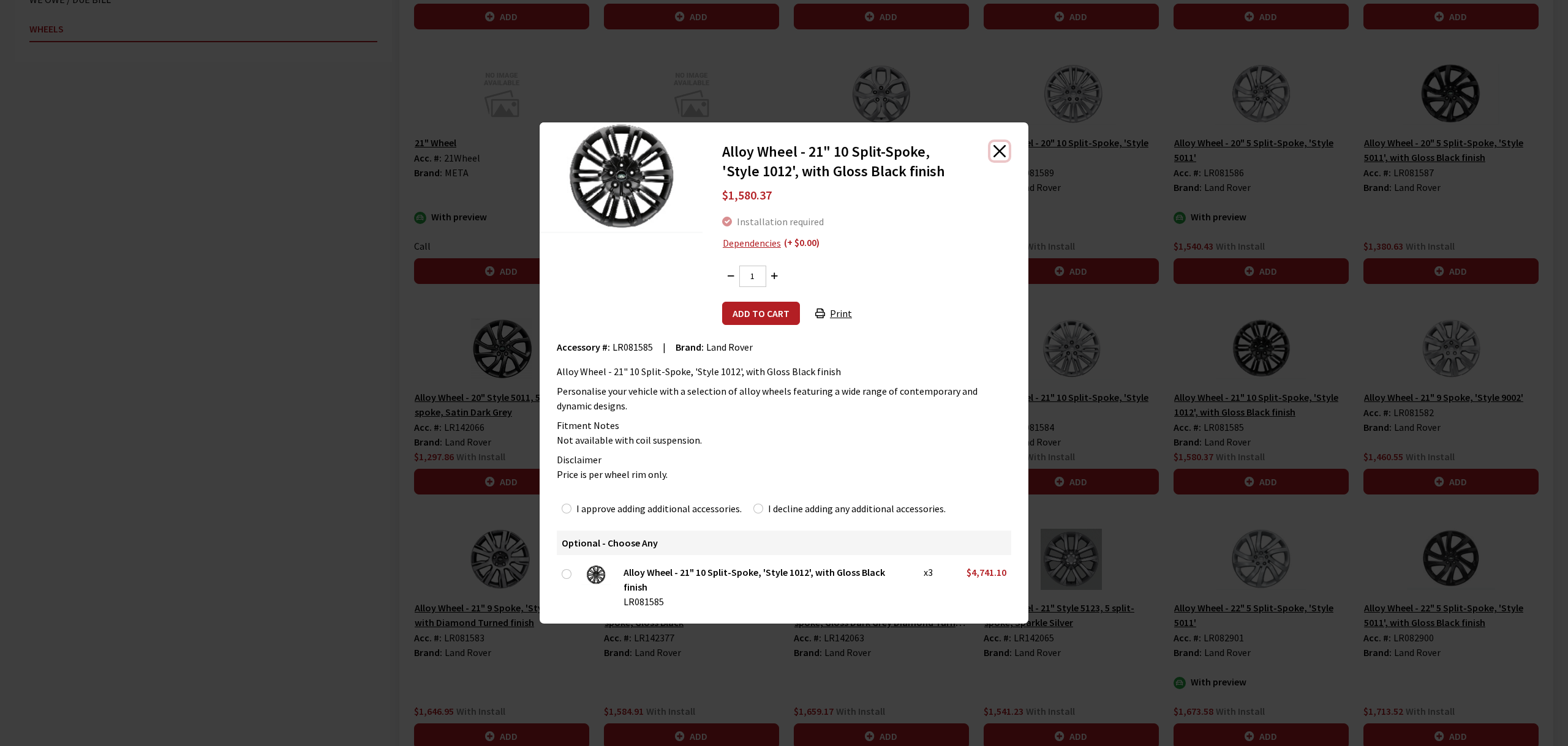
click at [998, 155] on button "Close" at bounding box center [999, 151] width 18 height 18
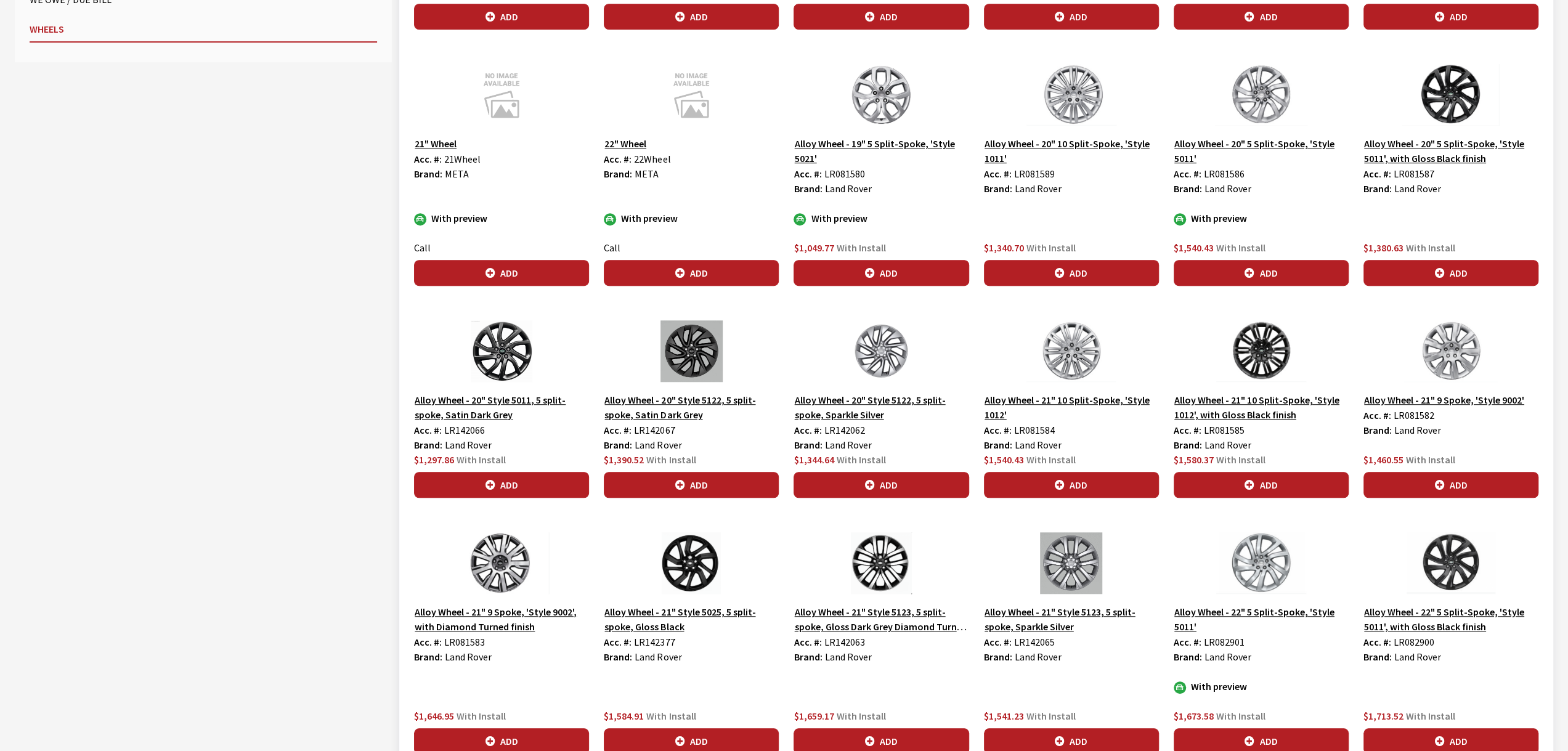
click at [1066, 340] on img at bounding box center [1071, 351] width 175 height 62
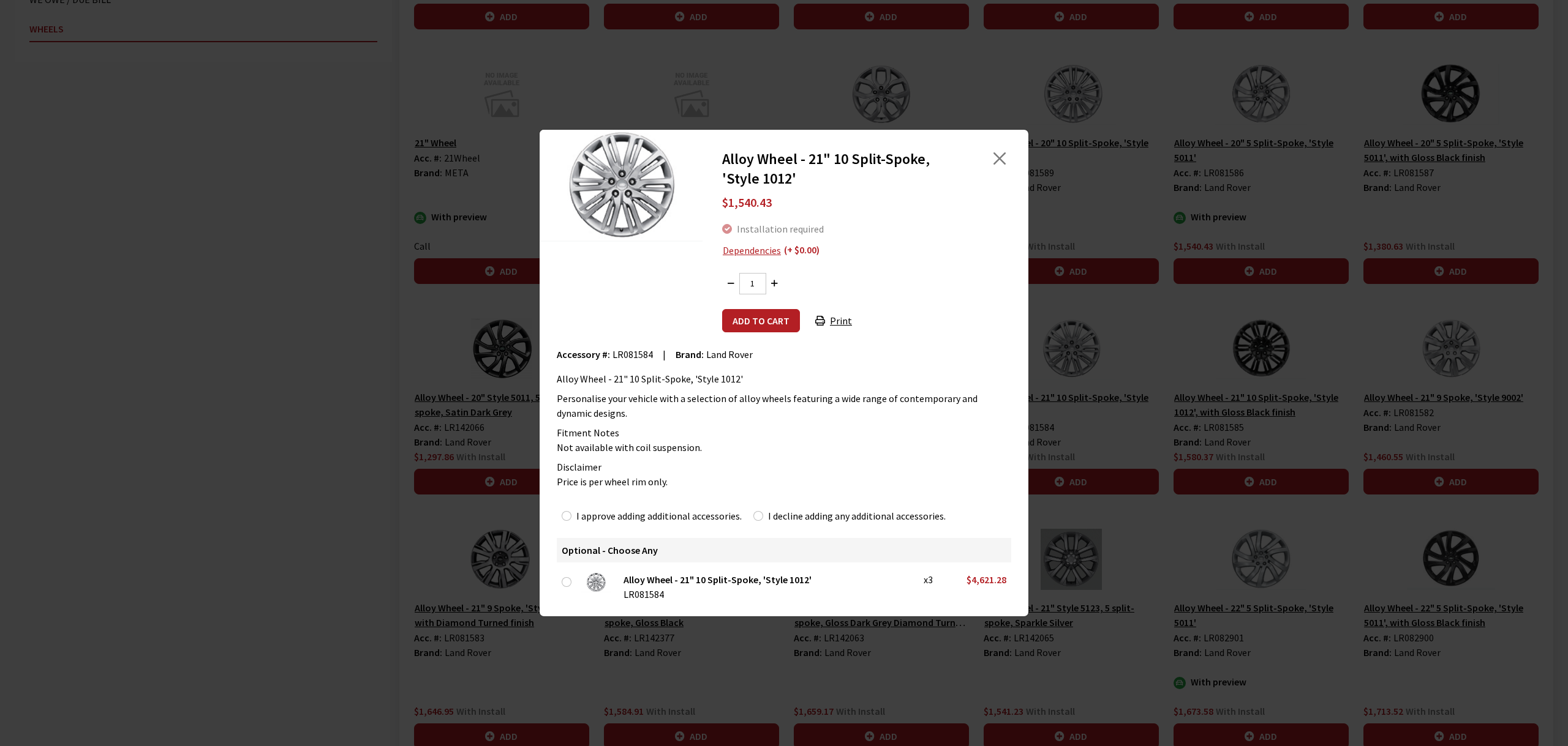
drag, startPoint x: 460, startPoint y: 302, endPoint x: 459, endPoint y: 309, distance: 7.1
click at [460, 303] on div "Alloy Wheel - 21" 10 Split-Spoke, 'Style 1012' $1,540.43 Installation required …" at bounding box center [784, 373] width 1568 height 746
click at [1002, 160] on button "Close" at bounding box center [999, 158] width 18 height 18
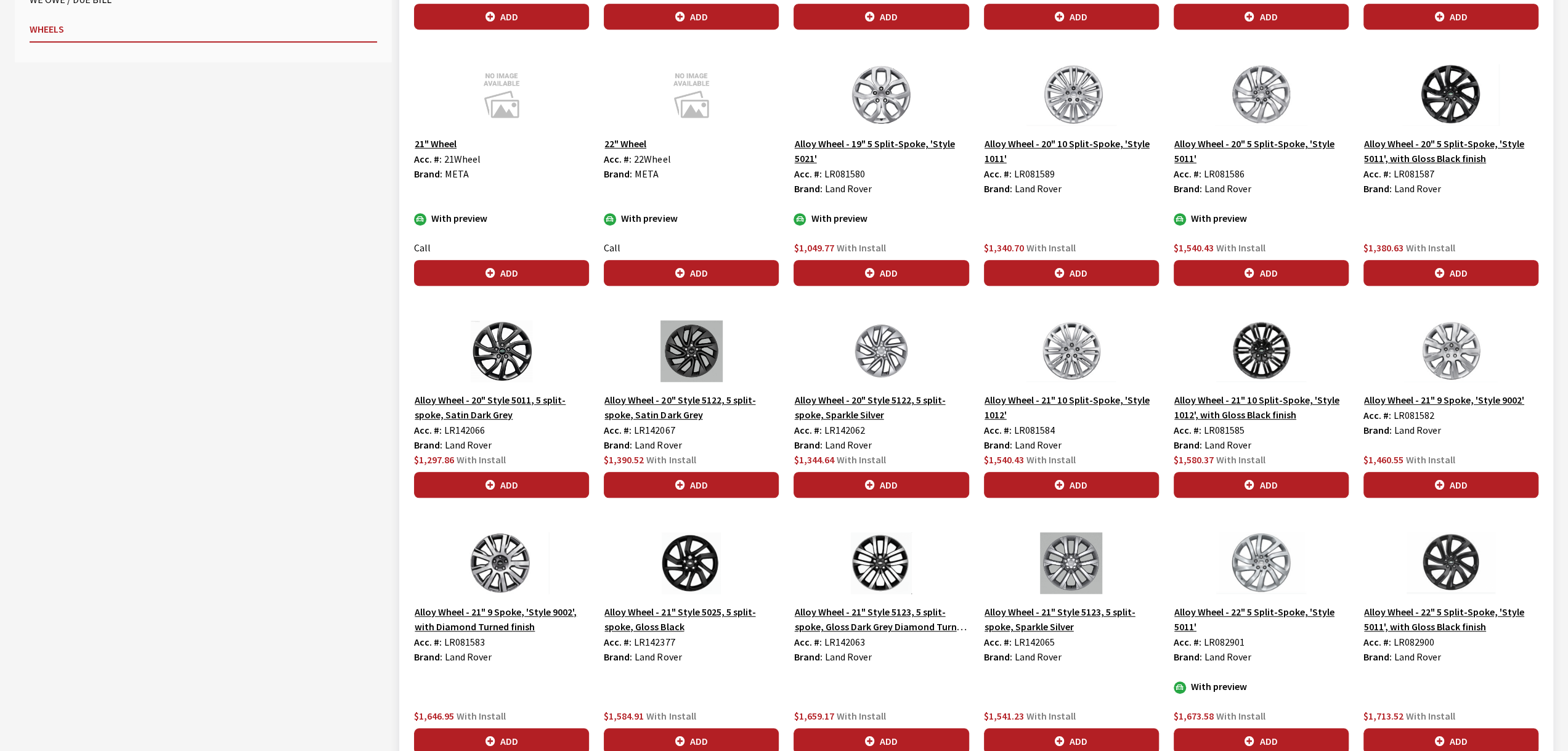
click at [1452, 396] on button "Alloy Wheel - 21" 9 Spoke, 'Style 9002'" at bounding box center [1444, 399] width 162 height 16
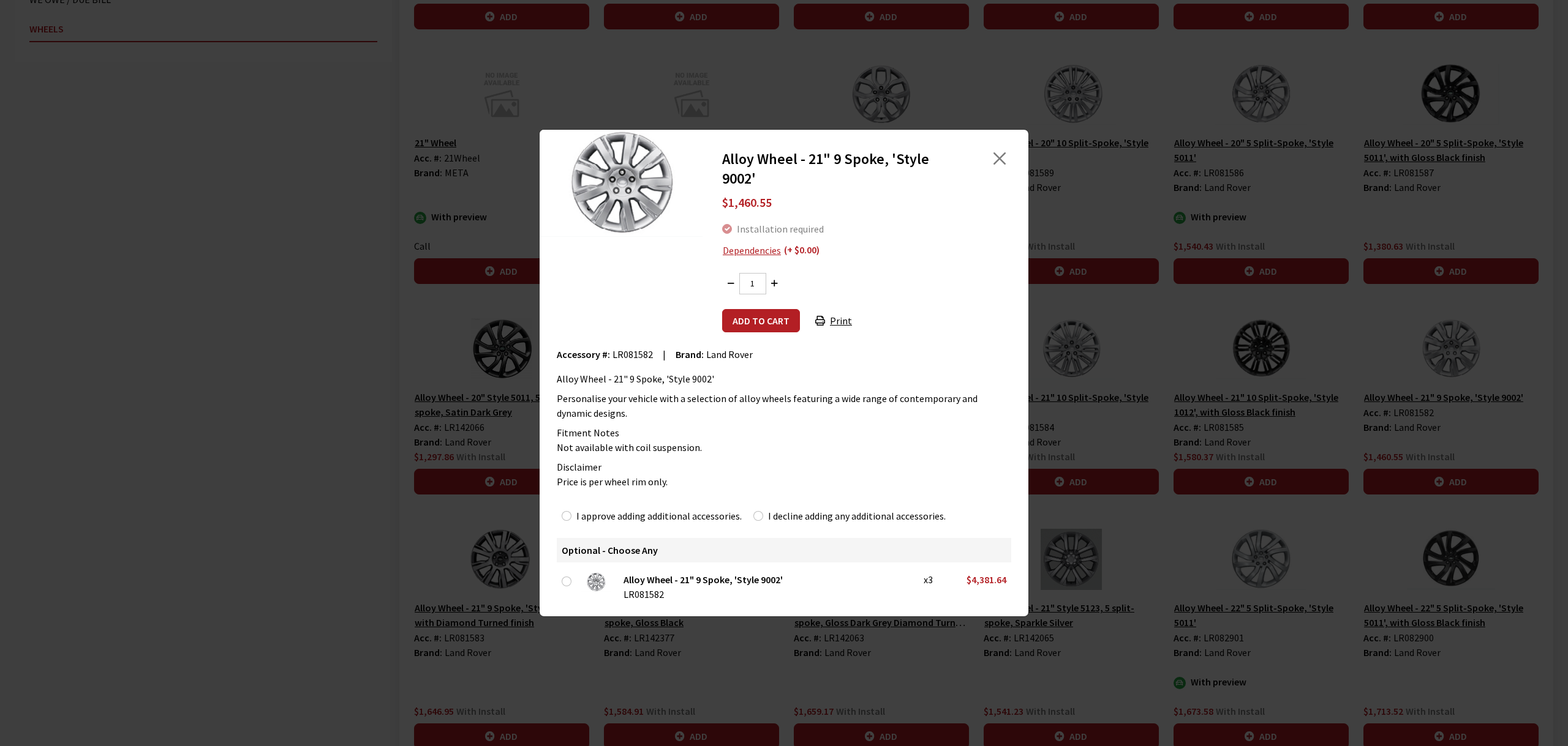
click at [436, 640] on div "Alloy Wheel - 21" 9 Spoke, 'Style 9002' $1,460.55 Installation required Depende…" at bounding box center [784, 373] width 1568 height 746
click at [495, 605] on div "Alloy Wheel - 21" 9 Spoke, 'Style 9002' $1,460.55 Installation required Depende…" at bounding box center [784, 373] width 1568 height 746
click at [1002, 157] on button "Close" at bounding box center [999, 158] width 18 height 18
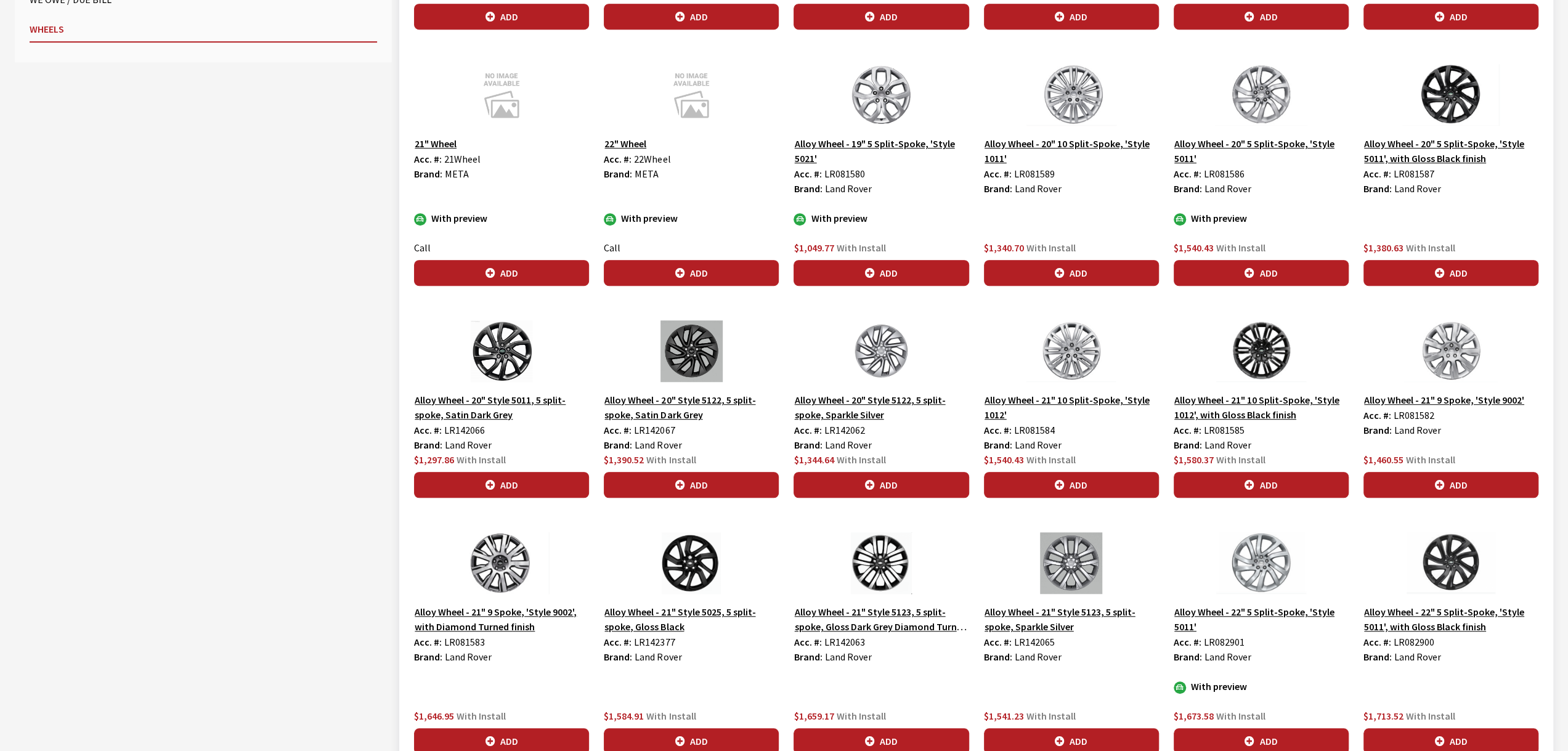
click at [515, 607] on button "Alloy Wheel - 21" 9 Spoke, 'Style 9002', with Diamond Turned finish" at bounding box center [501, 619] width 175 height 31
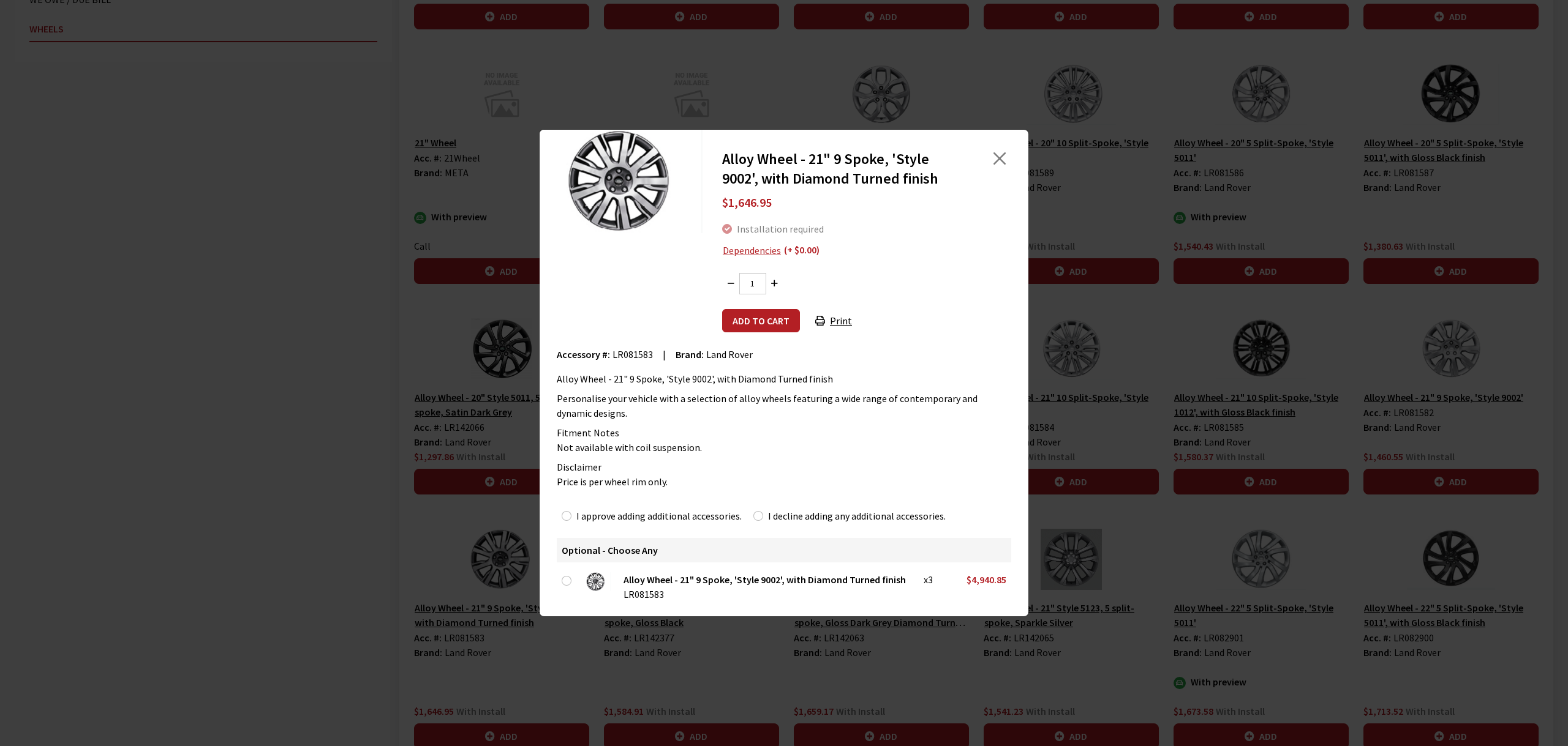
click at [479, 492] on div "Alloy Wheel - 21" 9 Spoke, 'Style 9002', with Diamond Turned finish $1,646.95 I…" at bounding box center [784, 373] width 1568 height 746
click at [1002, 159] on button "Close" at bounding box center [999, 158] width 18 height 18
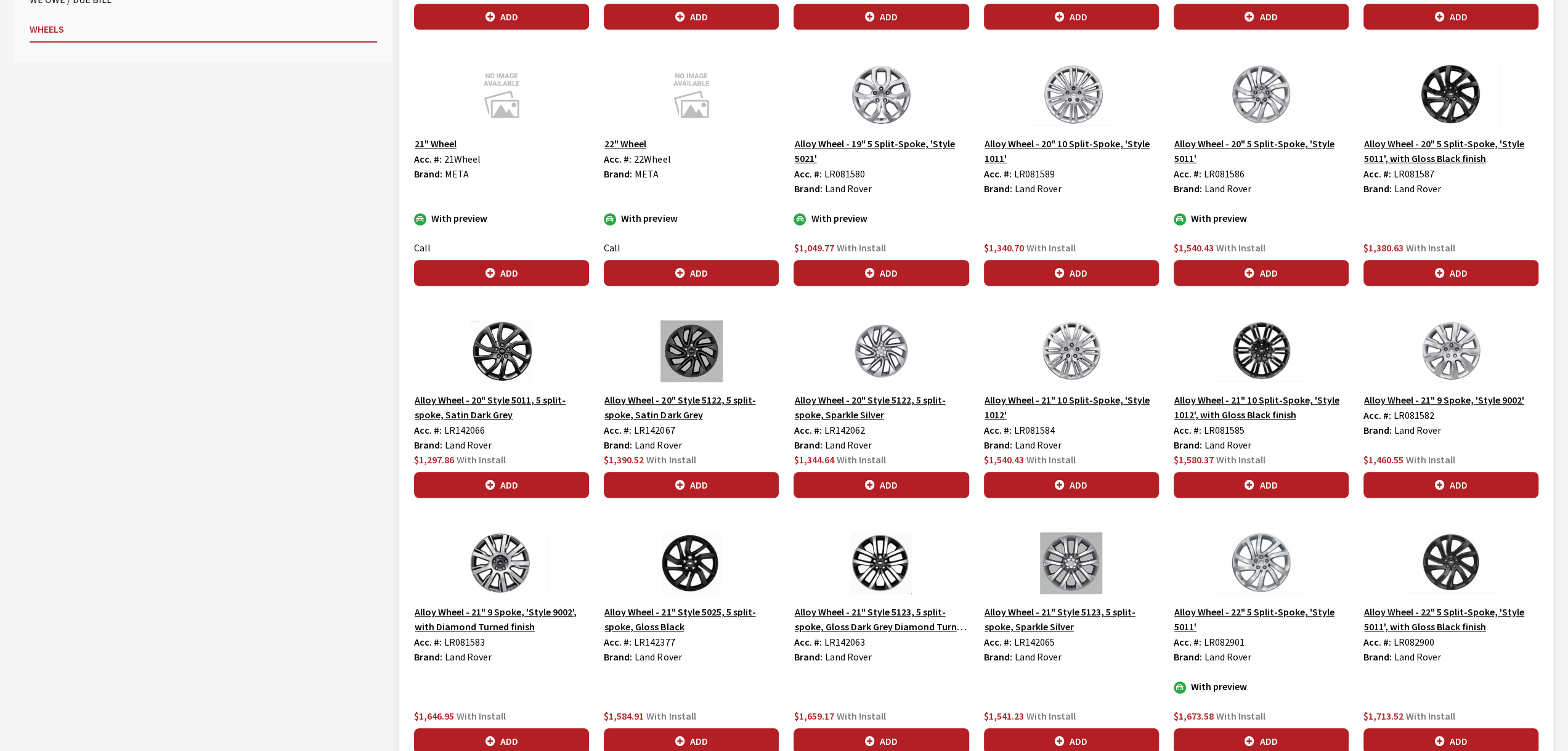
click at [485, 555] on img at bounding box center [501, 562] width 175 height 62
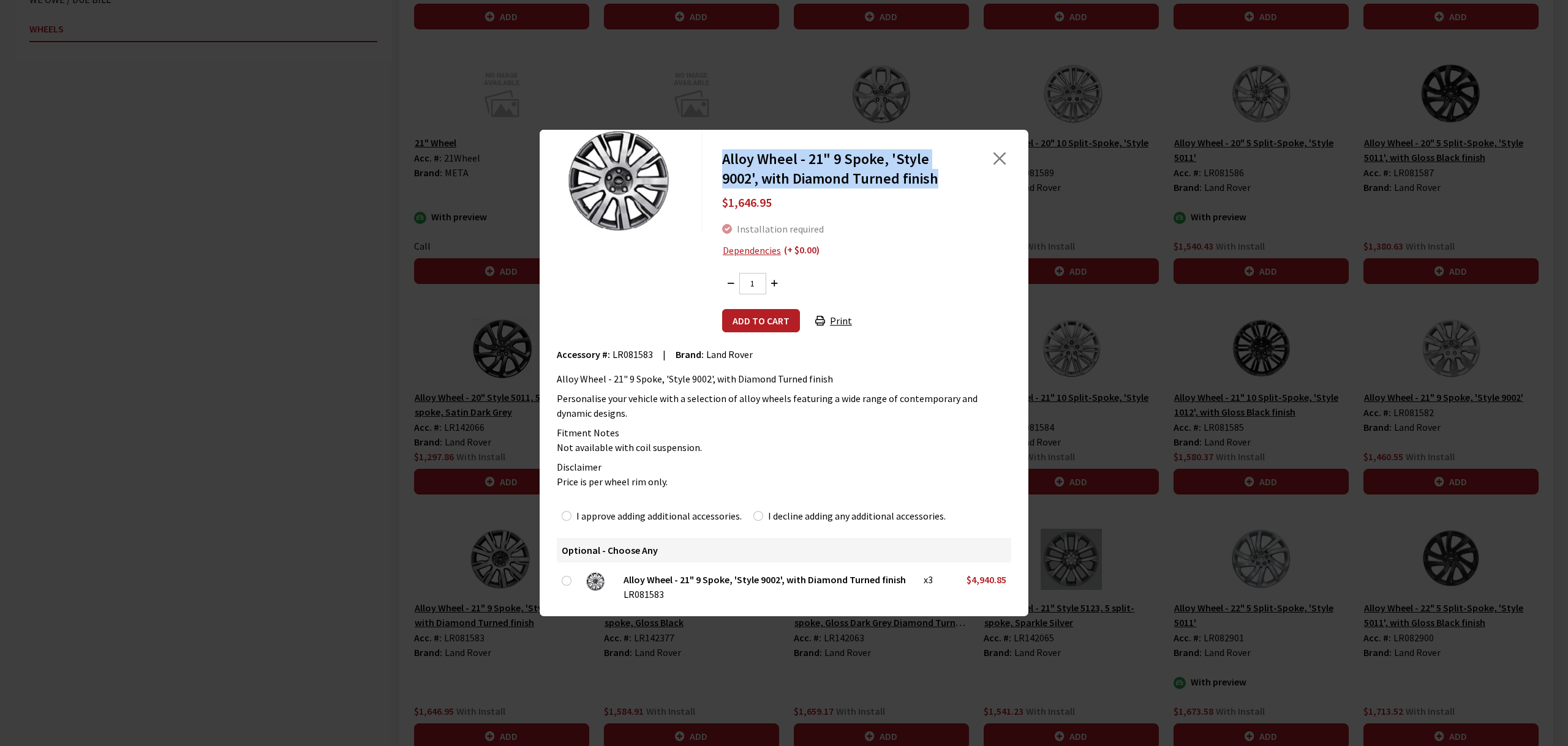
drag, startPoint x: 725, startPoint y: 160, endPoint x: 929, endPoint y: 174, distance: 204.5
click at [944, 176] on h2 "Alloy Wheel - 21" 9 Spoke, 'Style 9002', with Diamond Turned finish" at bounding box center [841, 169] width 237 height 39
copy h2 "Alloy Wheel - 21" 9 Spoke, 'Style 9002', with Diamond Turned finish"
click at [519, 442] on div "Alloy Wheel - 21" 9 Spoke, 'Style 9002', with Diamond Turned finish $1,646.95 I…" at bounding box center [784, 373] width 1568 height 746
click at [990, 164] on button "Close" at bounding box center [999, 158] width 18 height 18
